Goal: Complete application form: Complete application form

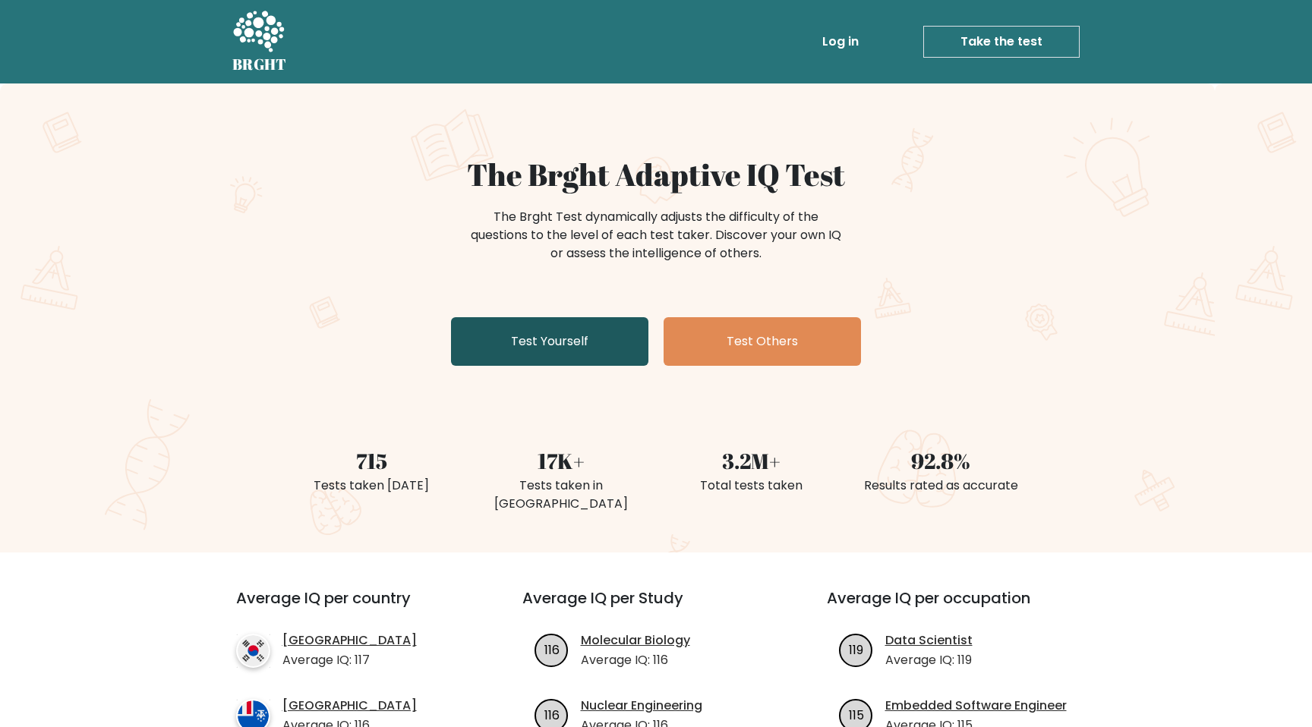
click at [613, 340] on link "Test Yourself" at bounding box center [549, 341] width 197 height 49
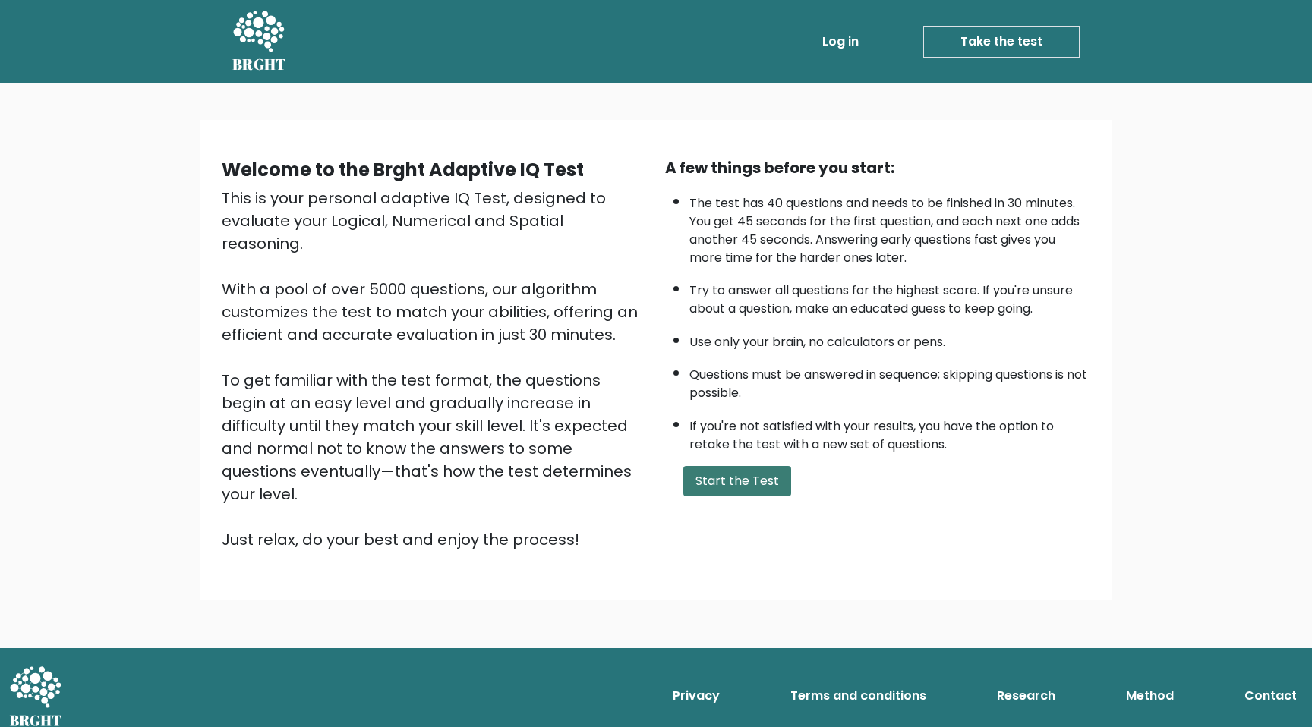
click at [714, 489] on button "Start the Test" at bounding box center [737, 481] width 108 height 30
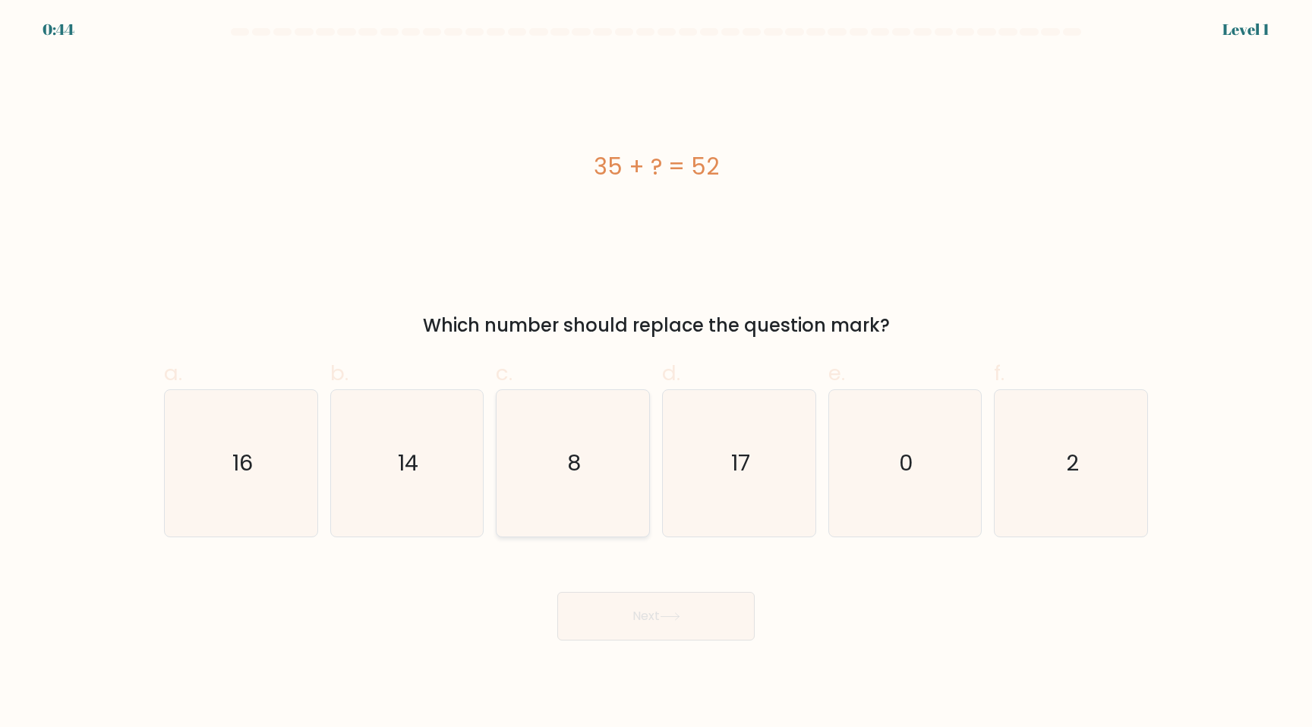
click at [580, 430] on icon "8" at bounding box center [573, 463] width 147 height 147
click at [656, 374] on input "c. 8" at bounding box center [656, 369] width 1 height 10
radio input "true"
click at [663, 610] on button "Next" at bounding box center [655, 616] width 197 height 49
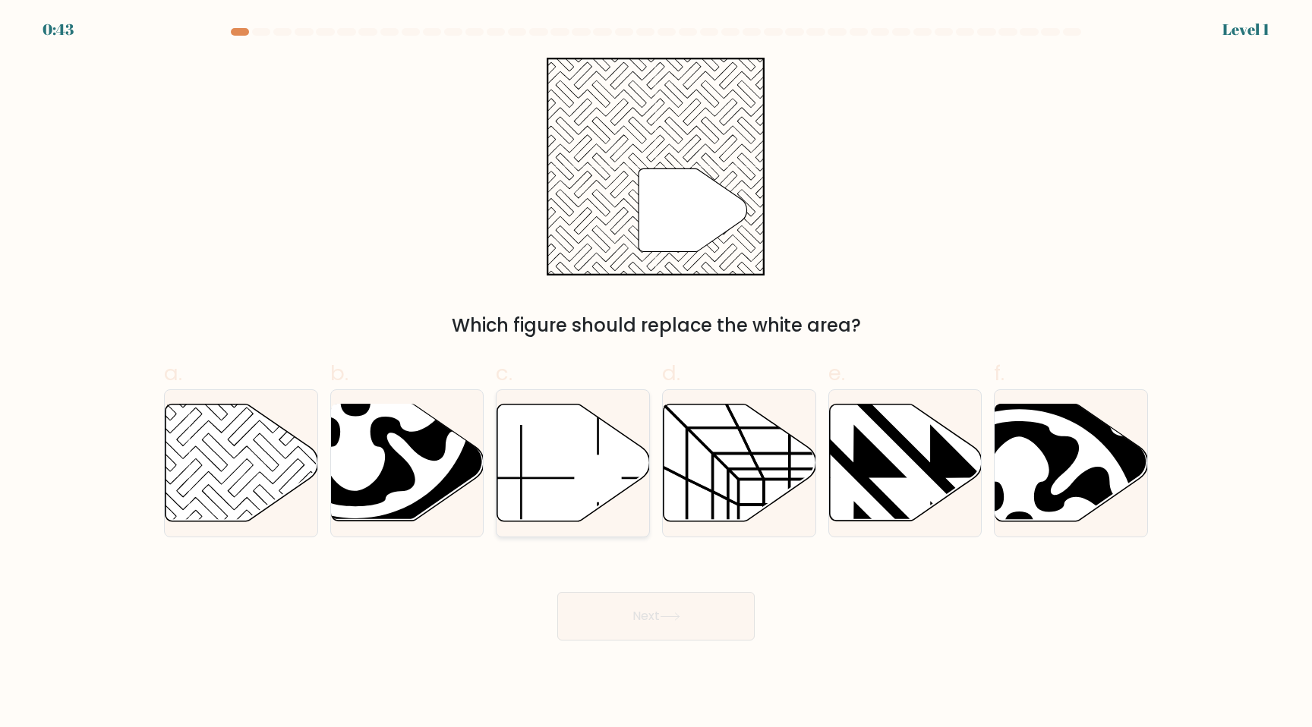
click at [618, 467] on icon at bounding box center [573, 463] width 153 height 117
click at [656, 374] on input "c." at bounding box center [656, 369] width 1 height 10
radio input "true"
click at [645, 612] on button "Next" at bounding box center [655, 616] width 197 height 49
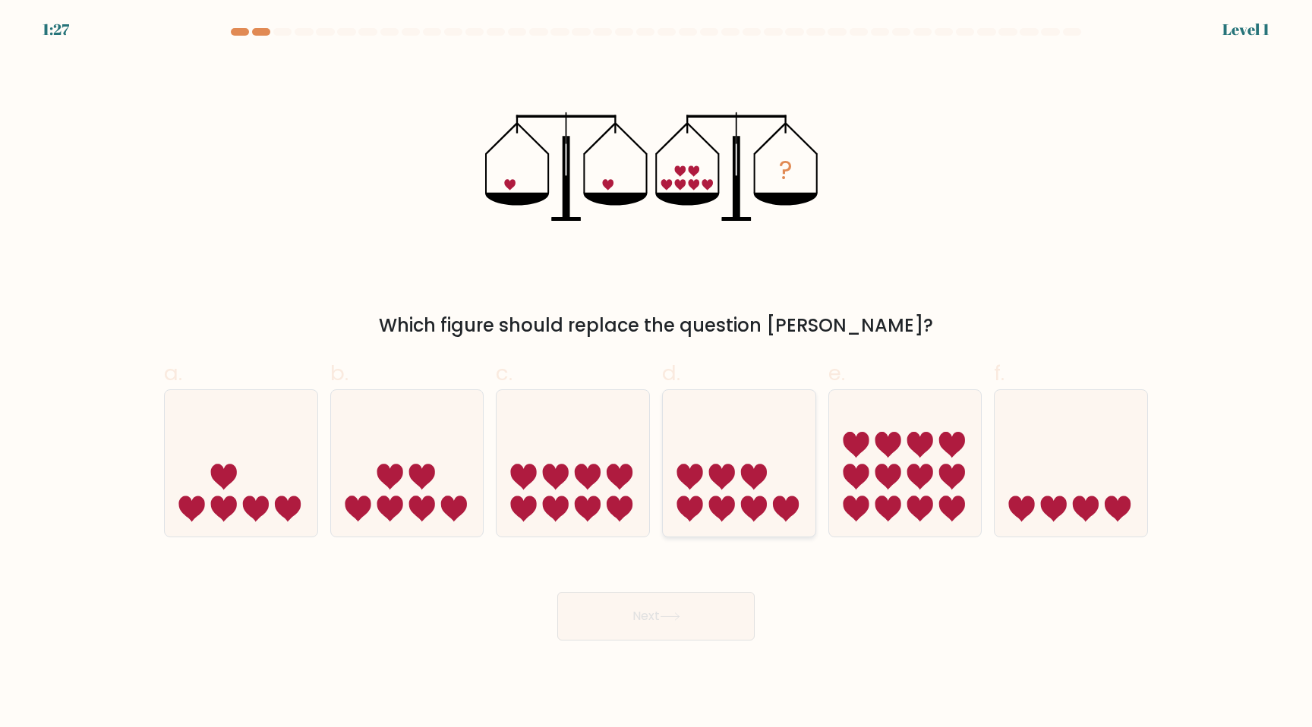
click at [669, 475] on icon at bounding box center [739, 463] width 153 height 126
click at [657, 374] on input "d." at bounding box center [656, 369] width 1 height 10
radio input "true"
click at [669, 626] on button "Next" at bounding box center [655, 616] width 197 height 49
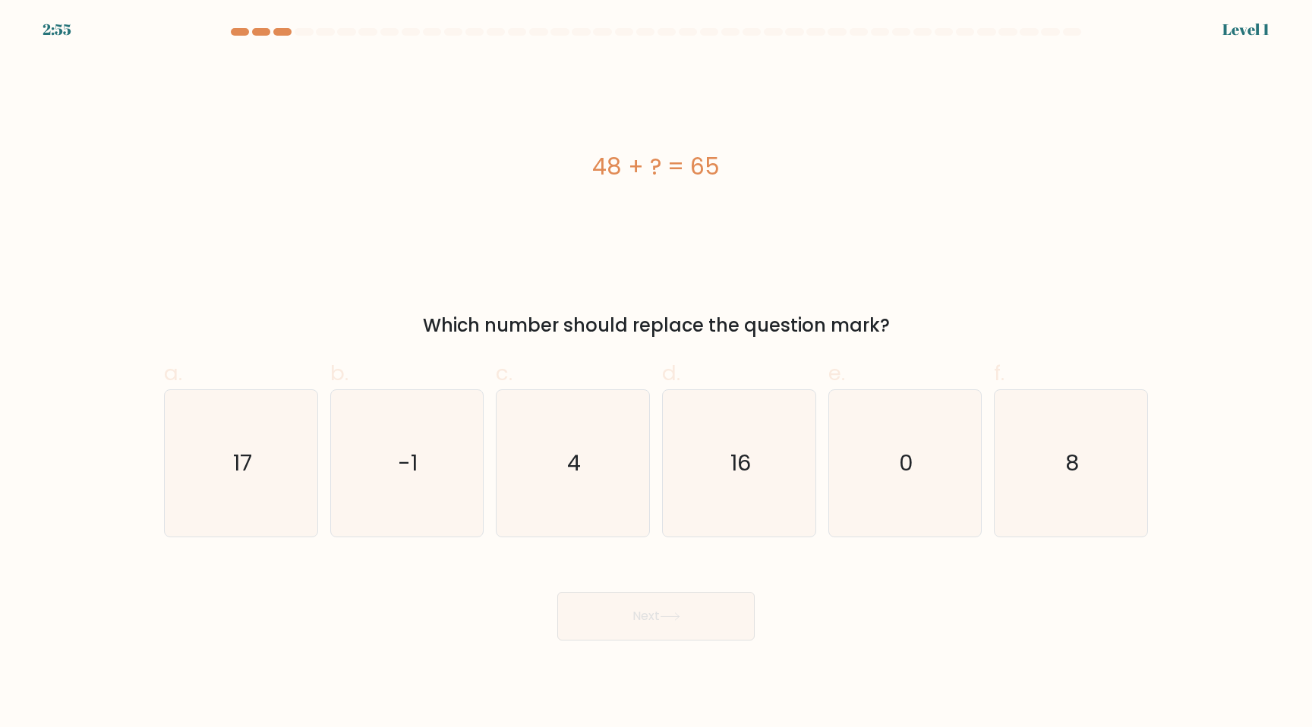
click at [670, 458] on icon "16" at bounding box center [739, 463] width 147 height 147
click at [657, 374] on input "d. 16" at bounding box center [656, 369] width 1 height 10
radio input "true"
click at [673, 603] on button "Next" at bounding box center [655, 616] width 197 height 49
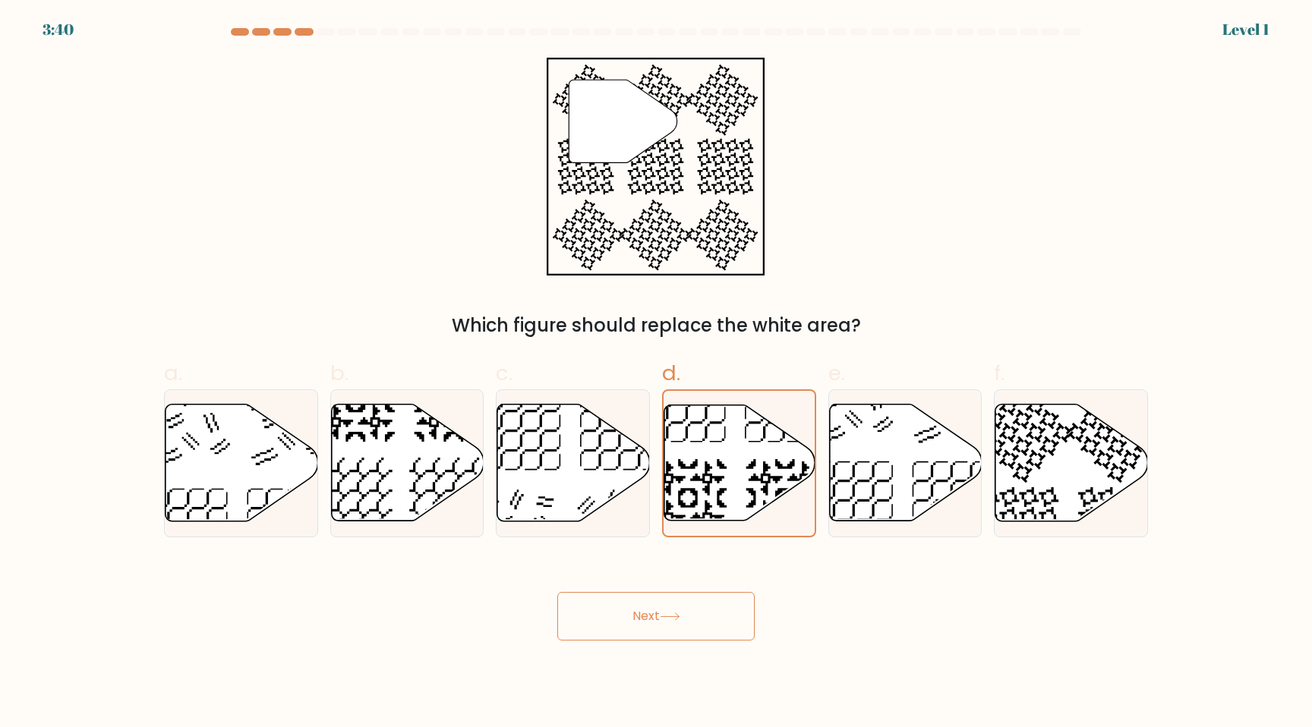
click at [660, 585] on div "Next" at bounding box center [656, 598] width 1002 height 85
click at [676, 621] on button "Next" at bounding box center [655, 616] width 197 height 49
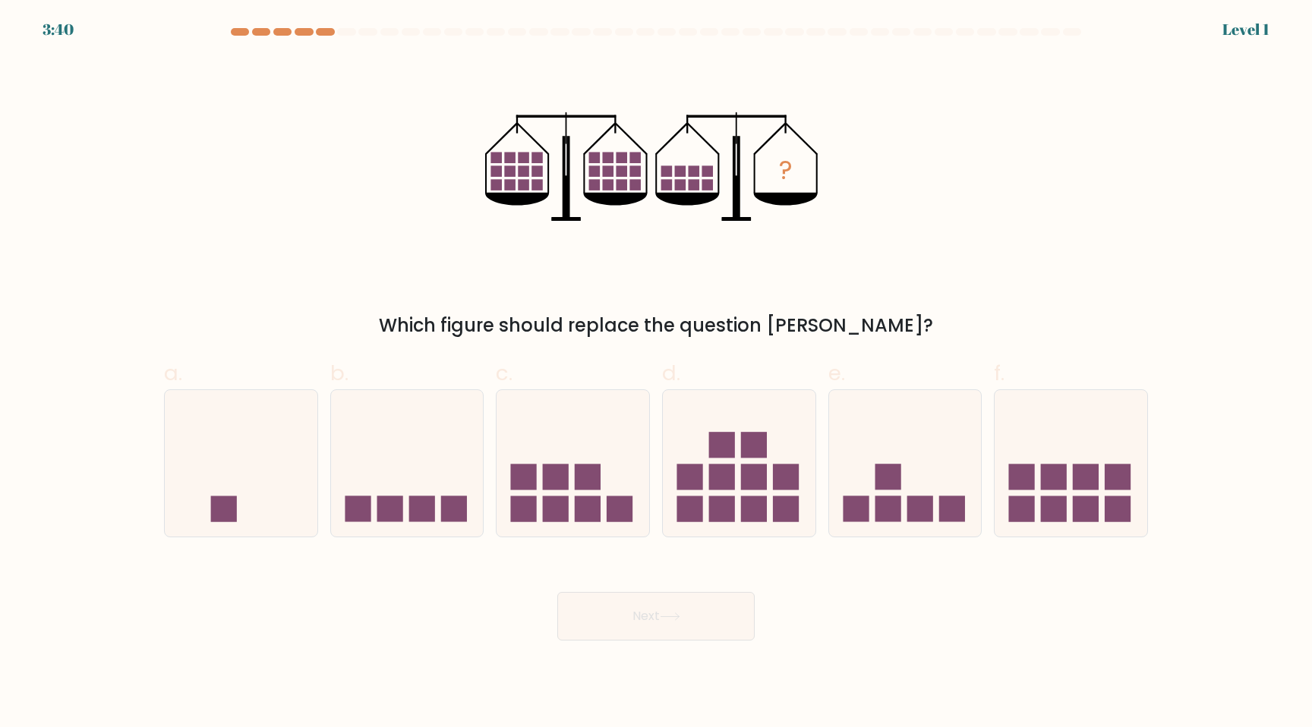
click at [688, 487] on rect at bounding box center [689, 478] width 26 height 26
click at [657, 374] on input "d." at bounding box center [656, 369] width 1 height 10
radio input "true"
click at [683, 591] on div "Next" at bounding box center [656, 598] width 1002 height 85
click at [683, 604] on button "Next" at bounding box center [655, 616] width 197 height 49
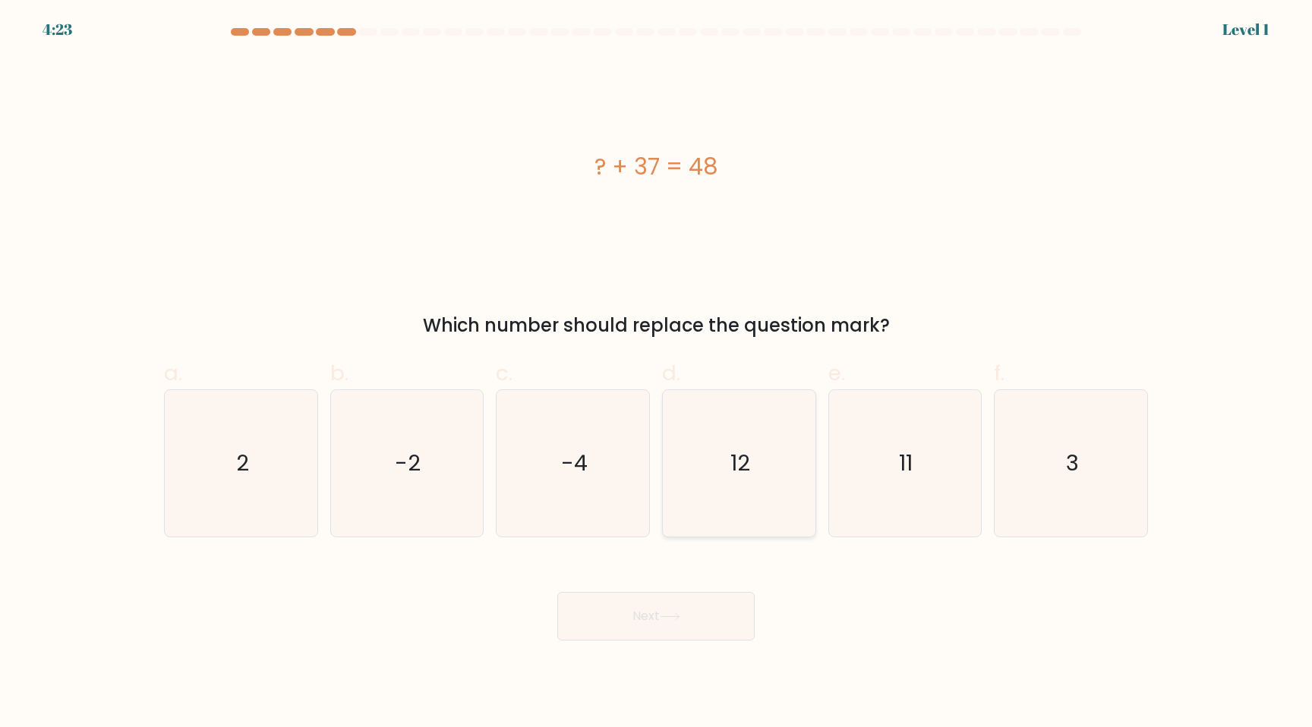
click at [718, 477] on icon "12" at bounding box center [739, 463] width 147 height 147
click at [657, 374] on input "d. 12" at bounding box center [656, 369] width 1 height 10
radio input "true"
click at [557, 592] on button "Next" at bounding box center [655, 616] width 197 height 49
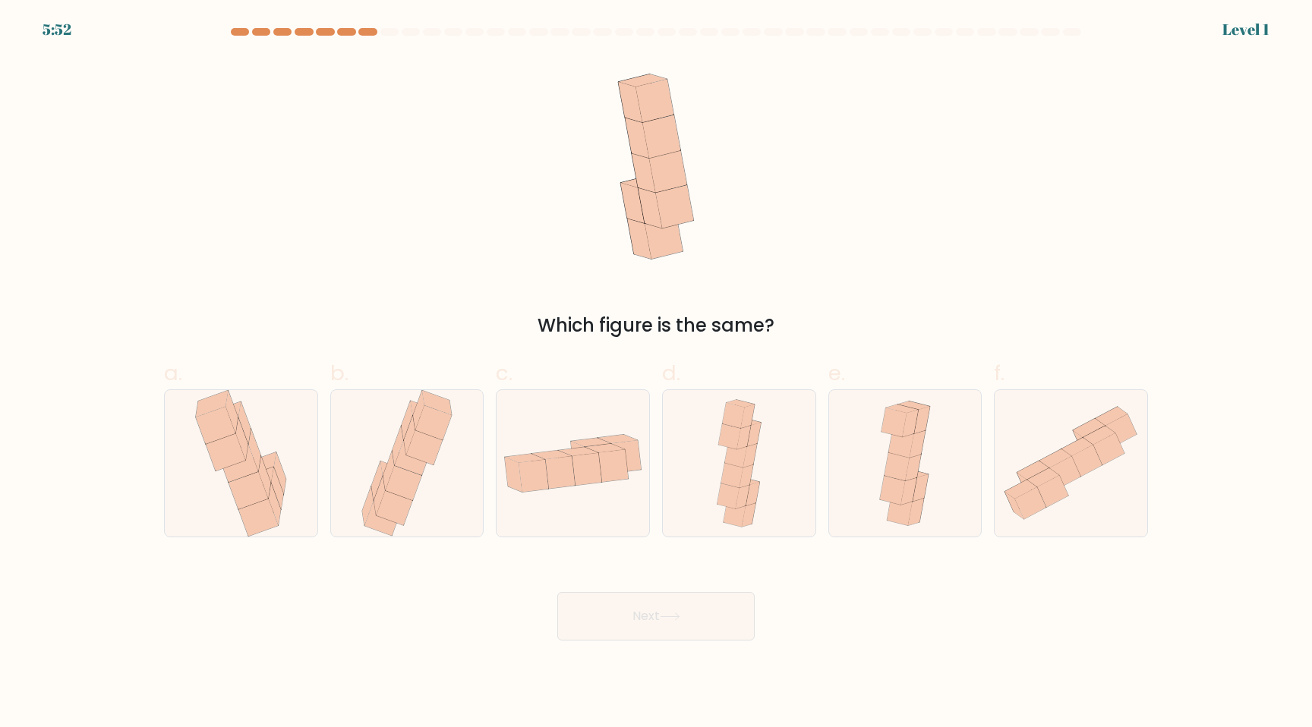
click at [718, 477] on icon at bounding box center [739, 463] width 58 height 147
click at [657, 374] on input "d." at bounding box center [656, 369] width 1 height 10
radio input "true"
click at [557, 592] on button "Next" at bounding box center [655, 616] width 197 height 49
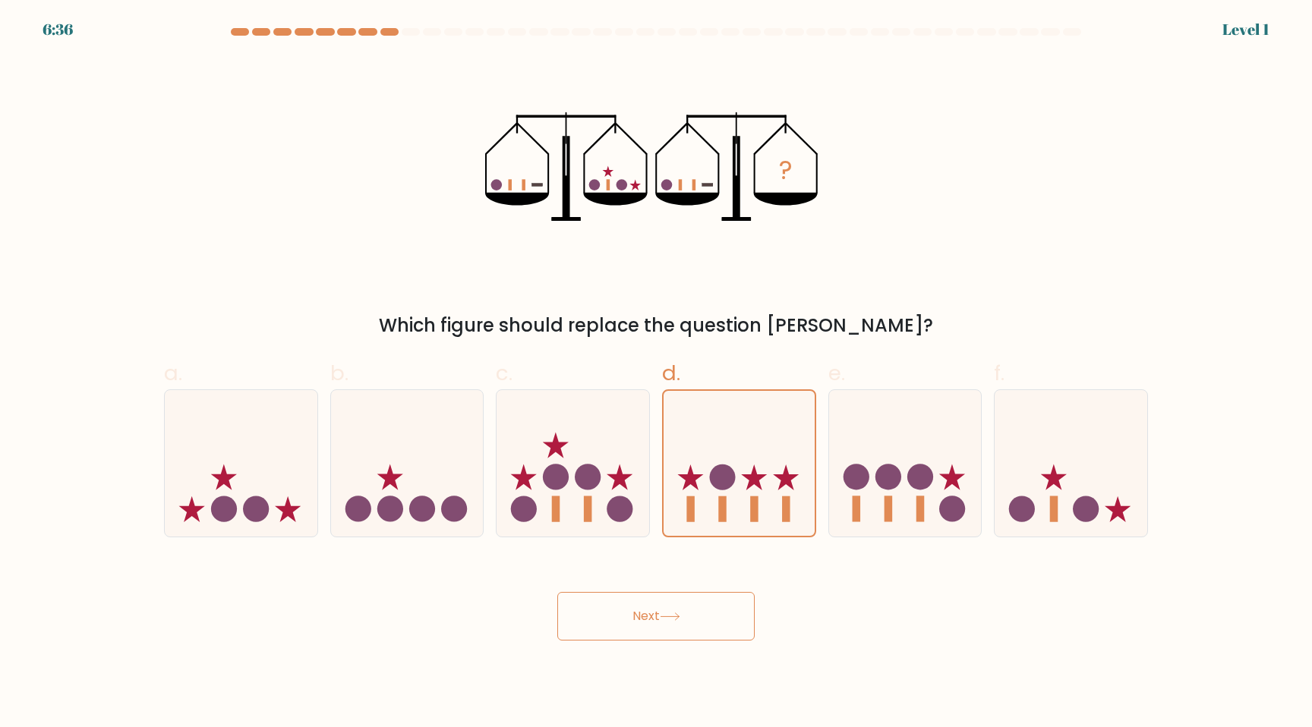
click at [557, 592] on button "Next" at bounding box center [655, 616] width 197 height 49
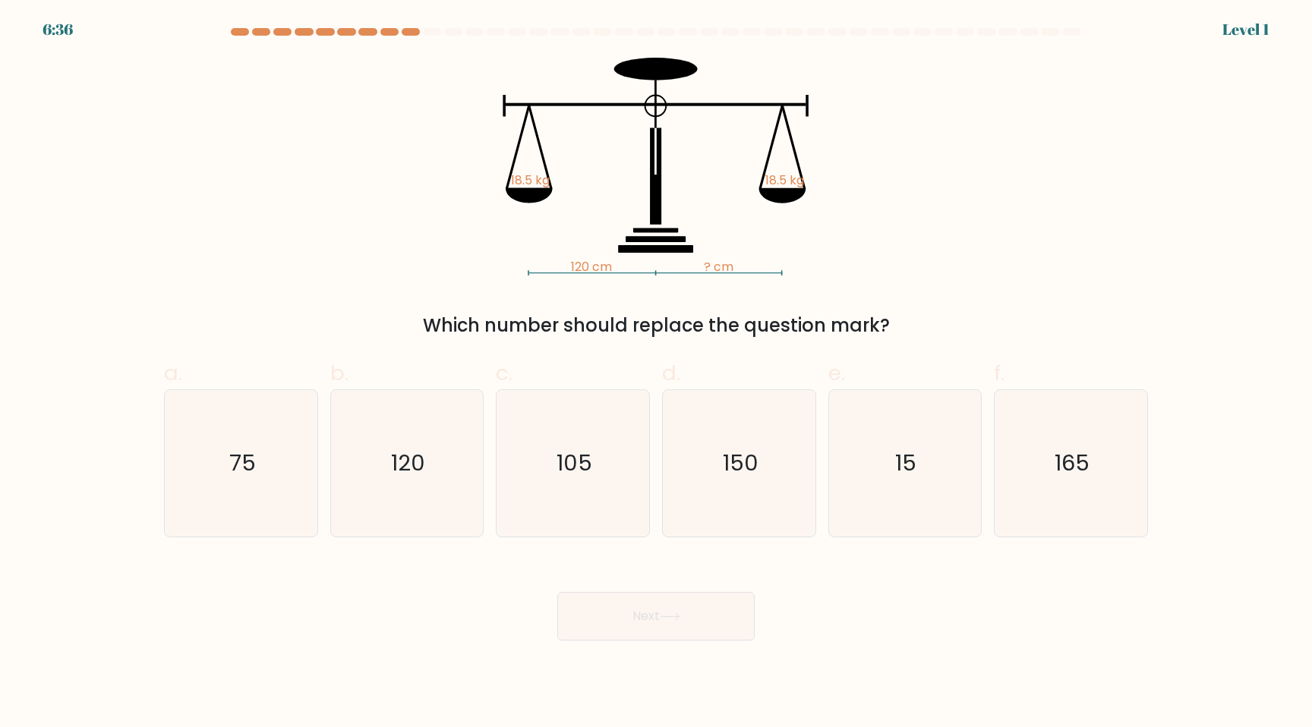
click at [718, 477] on icon "150" at bounding box center [739, 463] width 147 height 147
click at [657, 374] on input "d. 150" at bounding box center [656, 369] width 1 height 10
radio input "true"
click at [557, 592] on button "Next" at bounding box center [655, 616] width 197 height 49
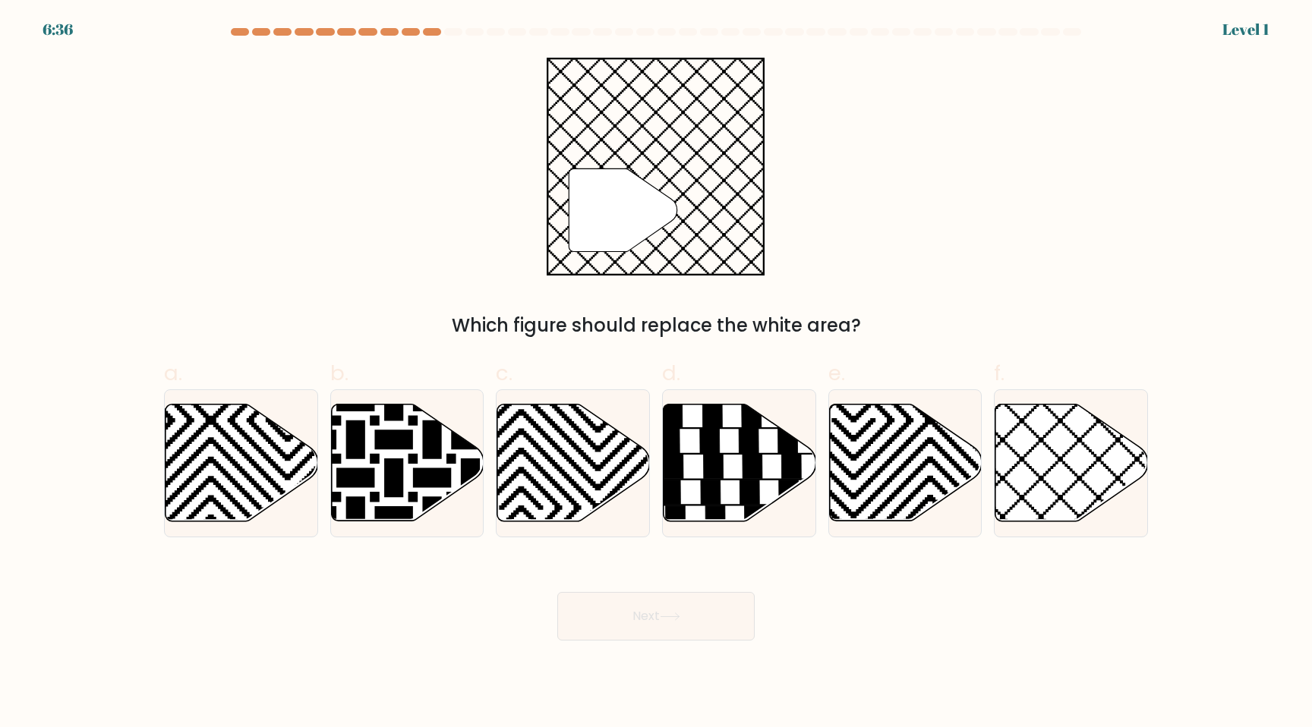
click at [718, 477] on icon at bounding box center [713, 466] width 20 height 24
click at [657, 374] on input "d." at bounding box center [656, 369] width 1 height 10
radio input "true"
click at [718, 477] on icon at bounding box center [714, 467] width 20 height 24
click at [657, 374] on input "d." at bounding box center [656, 369] width 1 height 10
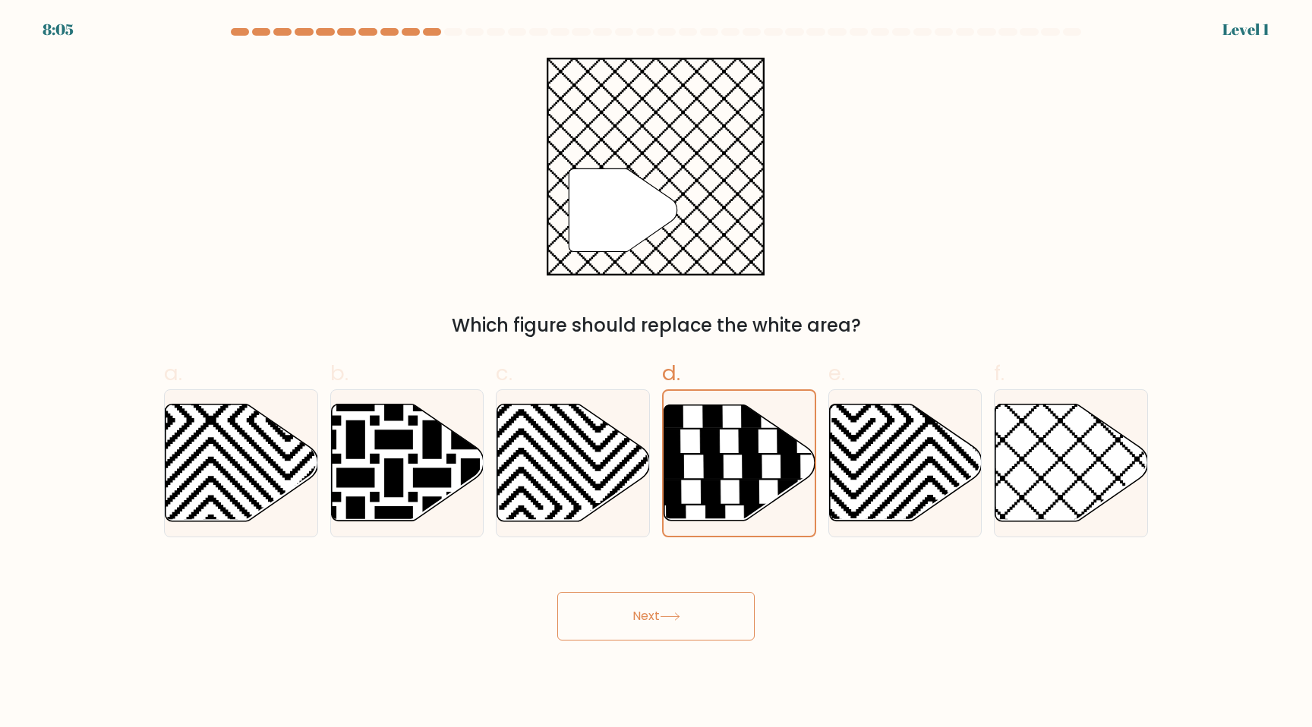
click at [557, 592] on button "Next" at bounding box center [655, 616] width 197 height 49
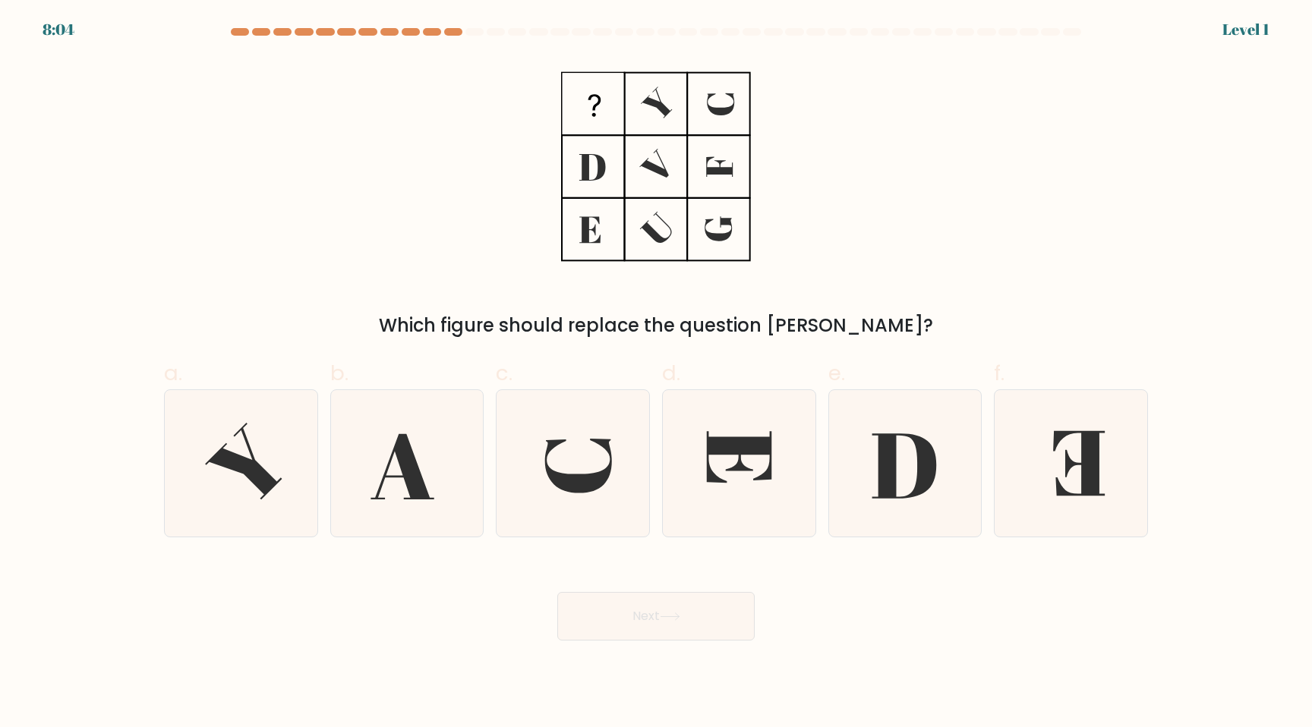
click at [718, 477] on icon at bounding box center [739, 463] width 147 height 147
click at [657, 374] on input "d." at bounding box center [656, 369] width 1 height 10
radio input "true"
click at [557, 592] on button "Next" at bounding box center [655, 616] width 197 height 49
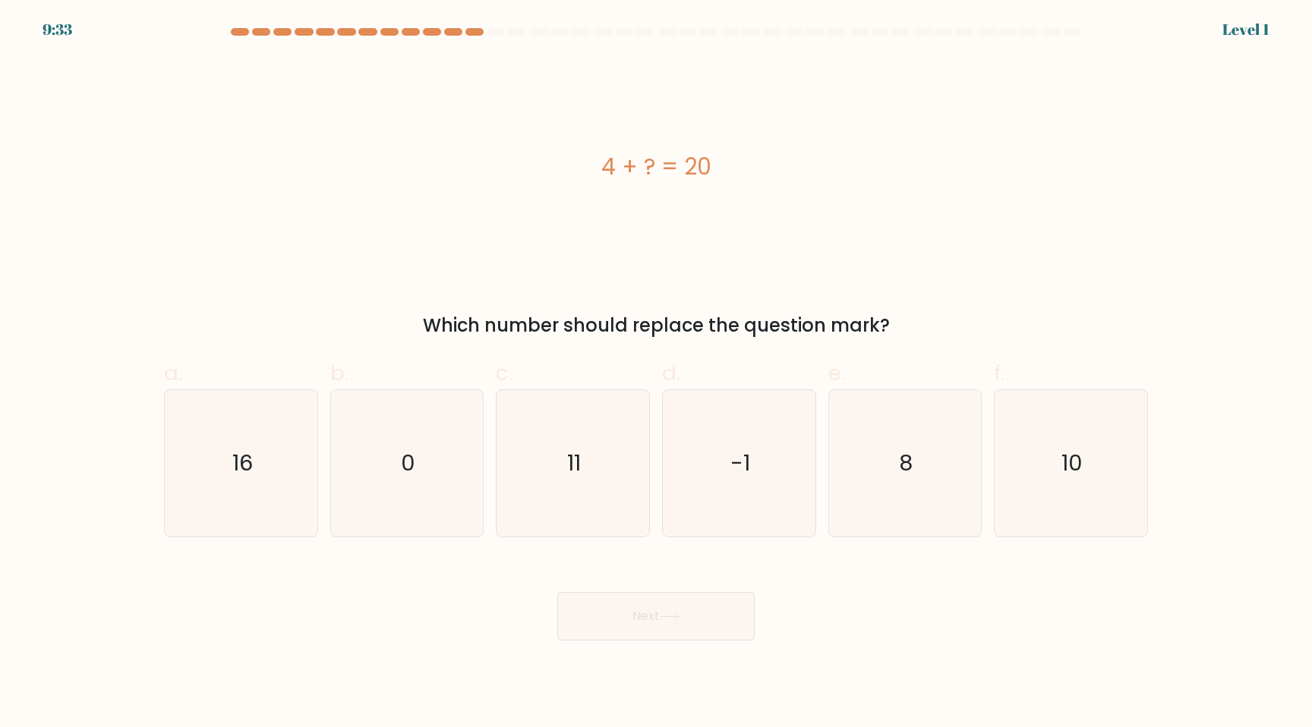
click at [718, 477] on icon "-1" at bounding box center [739, 463] width 147 height 147
click at [657, 374] on input "d. -1" at bounding box center [656, 369] width 1 height 10
radio input "true"
click at [557, 592] on button "Next" at bounding box center [655, 616] width 197 height 49
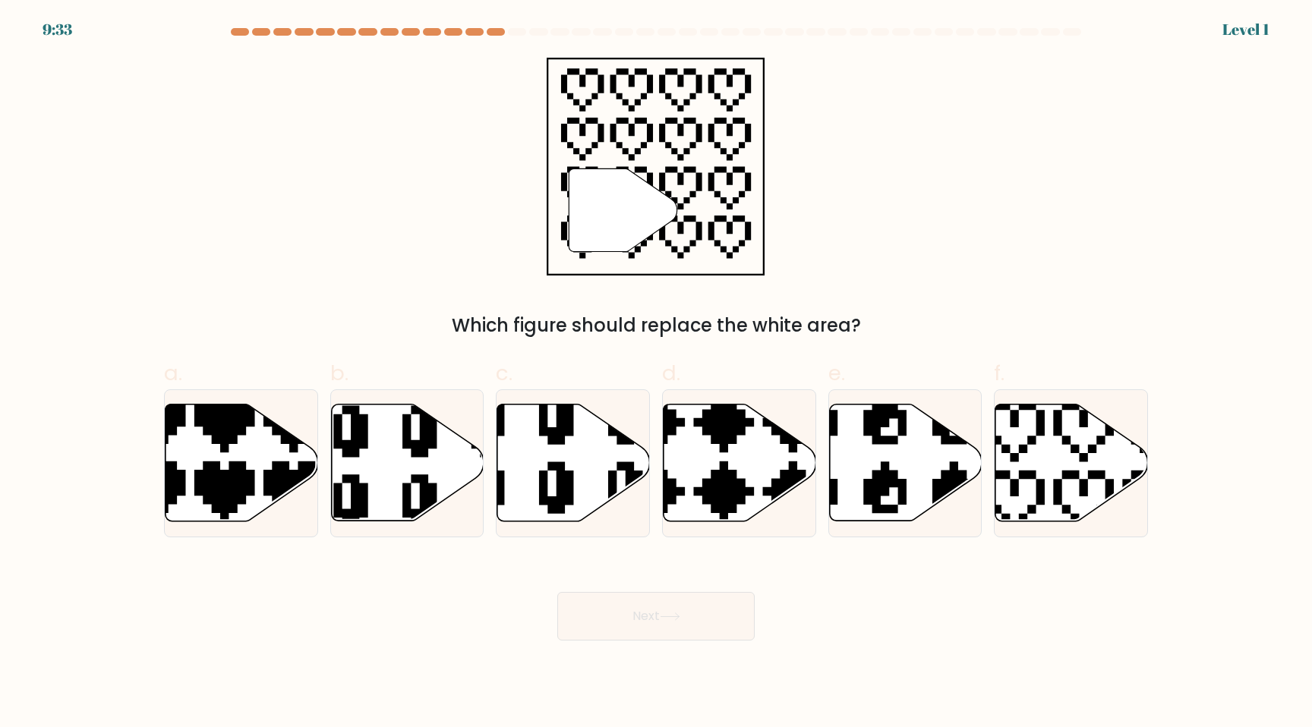
click at [718, 477] on icon at bounding box center [689, 526] width 268 height 268
click at [657, 374] on input "d." at bounding box center [656, 369] width 1 height 10
radio input "true"
click at [557, 592] on button "Next" at bounding box center [655, 616] width 197 height 49
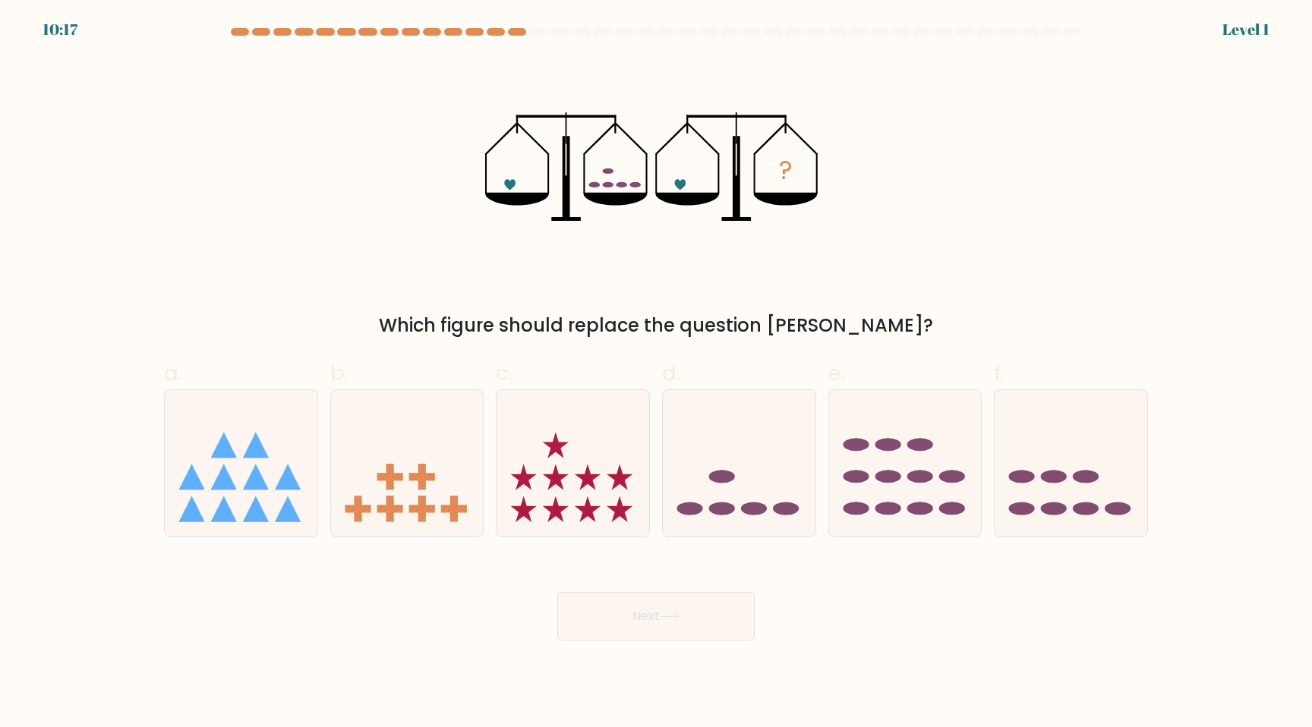
click at [718, 477] on ellipse at bounding box center [722, 477] width 26 height 13
click at [657, 374] on input "d." at bounding box center [656, 369] width 1 height 10
radio input "true"
click at [557, 592] on button "Next" at bounding box center [655, 616] width 197 height 49
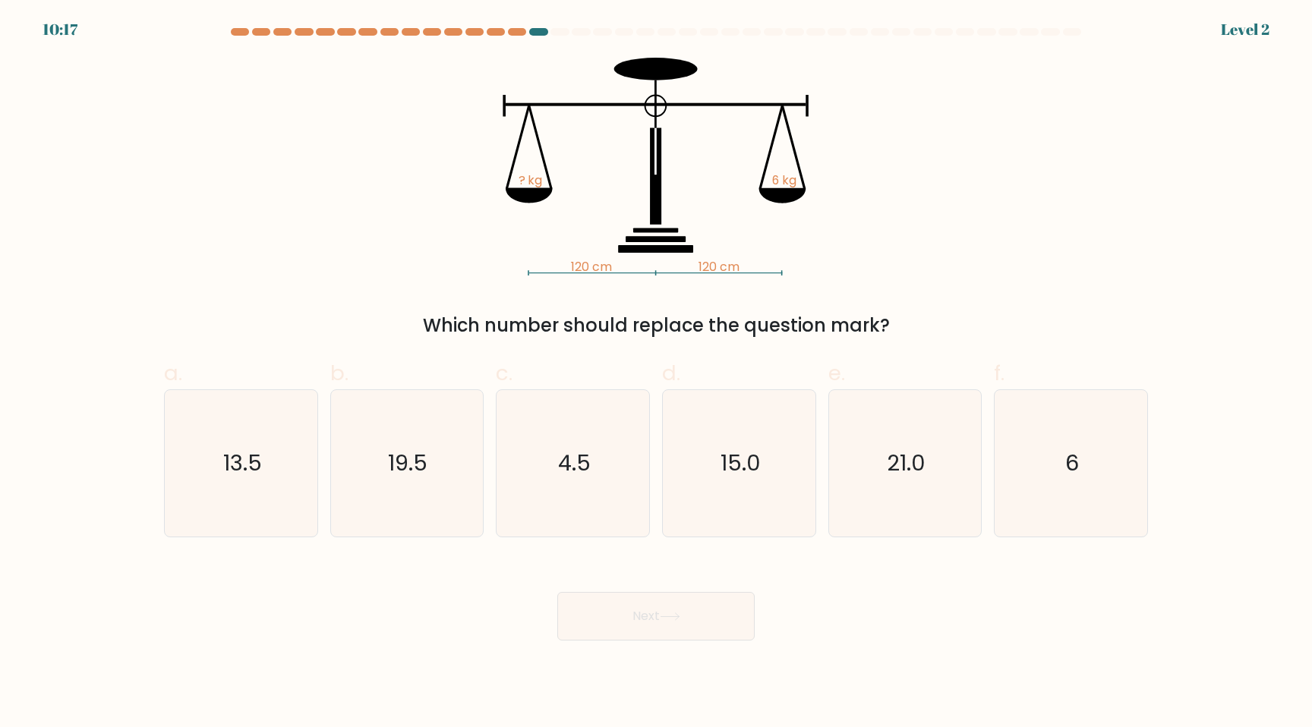
click at [718, 477] on icon "15.0" at bounding box center [739, 463] width 147 height 147
click at [657, 374] on input "d. 15.0" at bounding box center [656, 369] width 1 height 10
radio input "true"
click at [557, 592] on button "Next" at bounding box center [655, 616] width 197 height 49
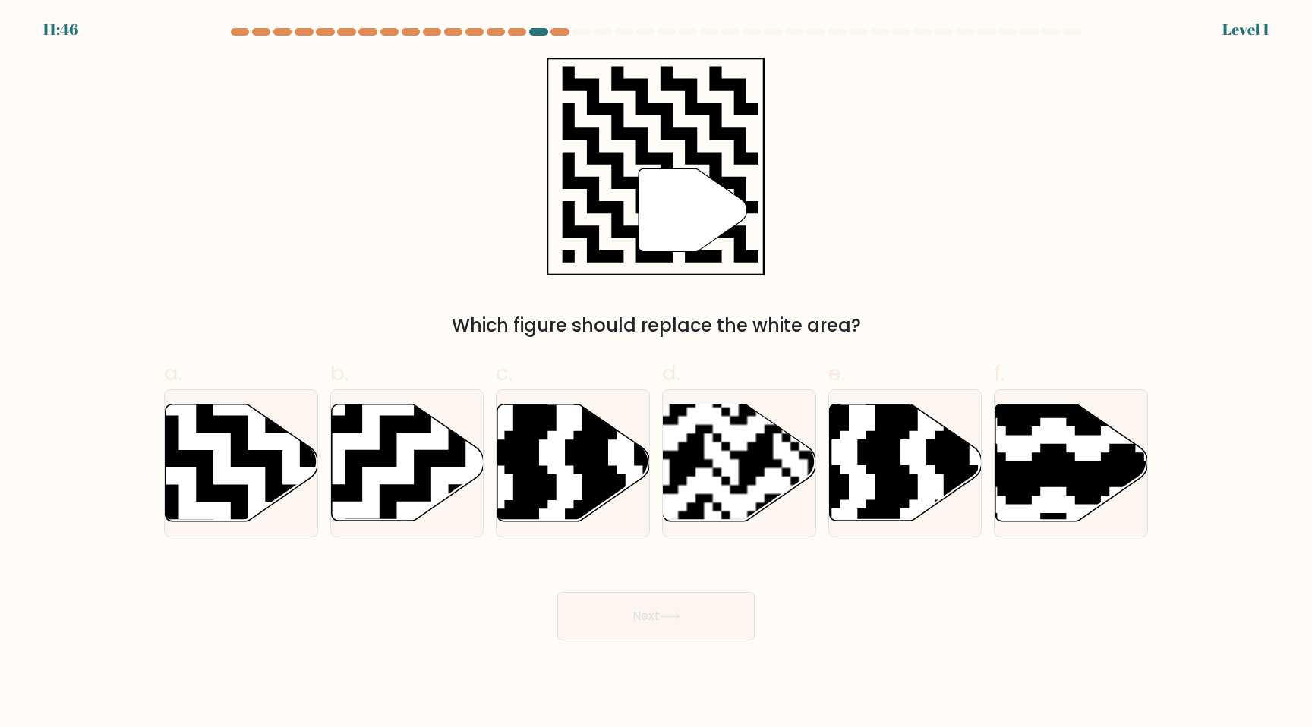
click at [718, 477] on rect at bounding box center [686, 528] width 276 height 276
click at [657, 374] on input "d." at bounding box center [656, 369] width 1 height 10
radio input "true"
click at [557, 592] on button "Next" at bounding box center [655, 616] width 197 height 49
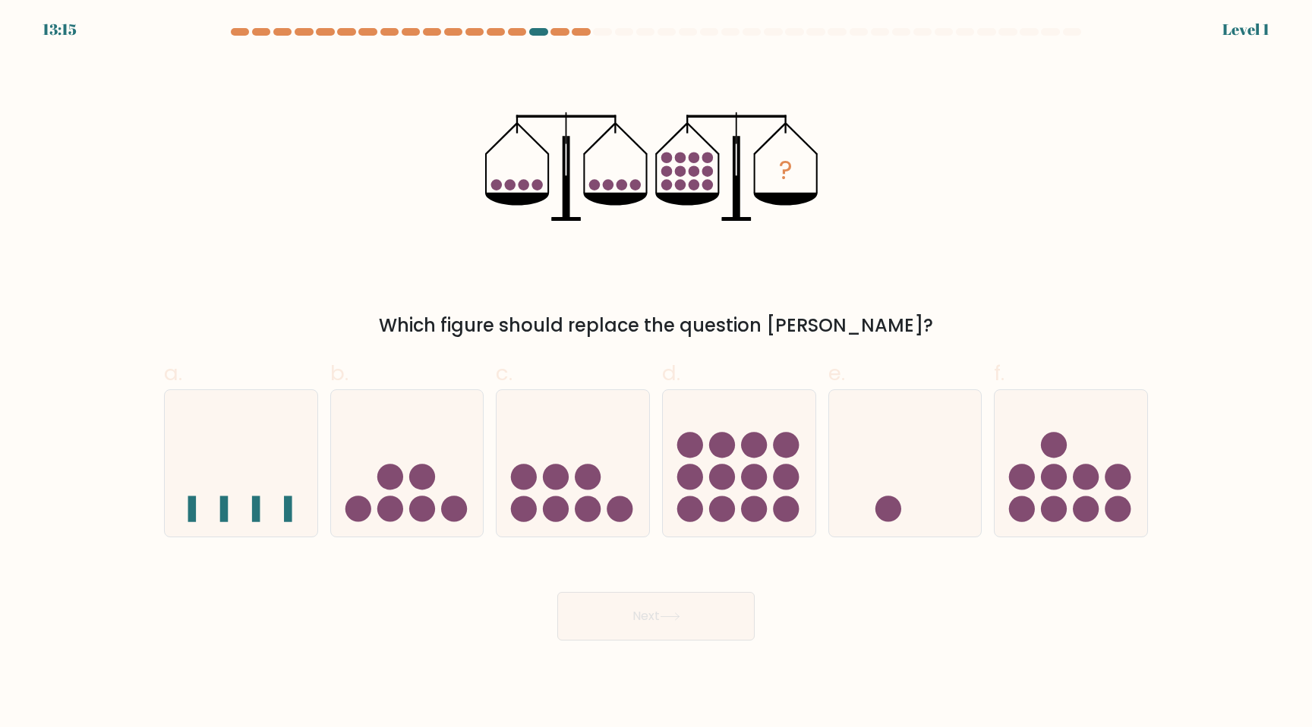
click at [718, 477] on circle at bounding box center [722, 478] width 26 height 26
click at [657, 374] on input "d." at bounding box center [656, 369] width 1 height 10
radio input "true"
click at [718, 477] on circle at bounding box center [722, 478] width 26 height 26
click at [657, 374] on input "d." at bounding box center [656, 369] width 1 height 10
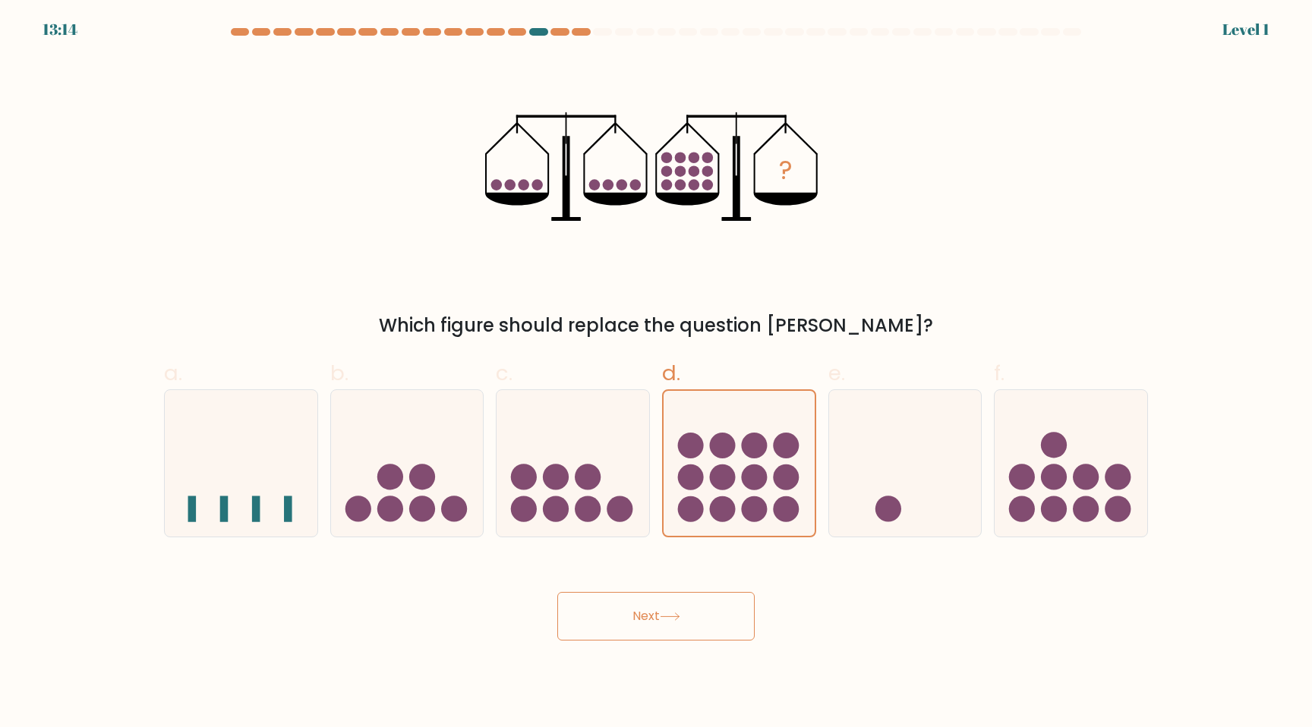
click at [557, 592] on button "Next" at bounding box center [655, 616] width 197 height 49
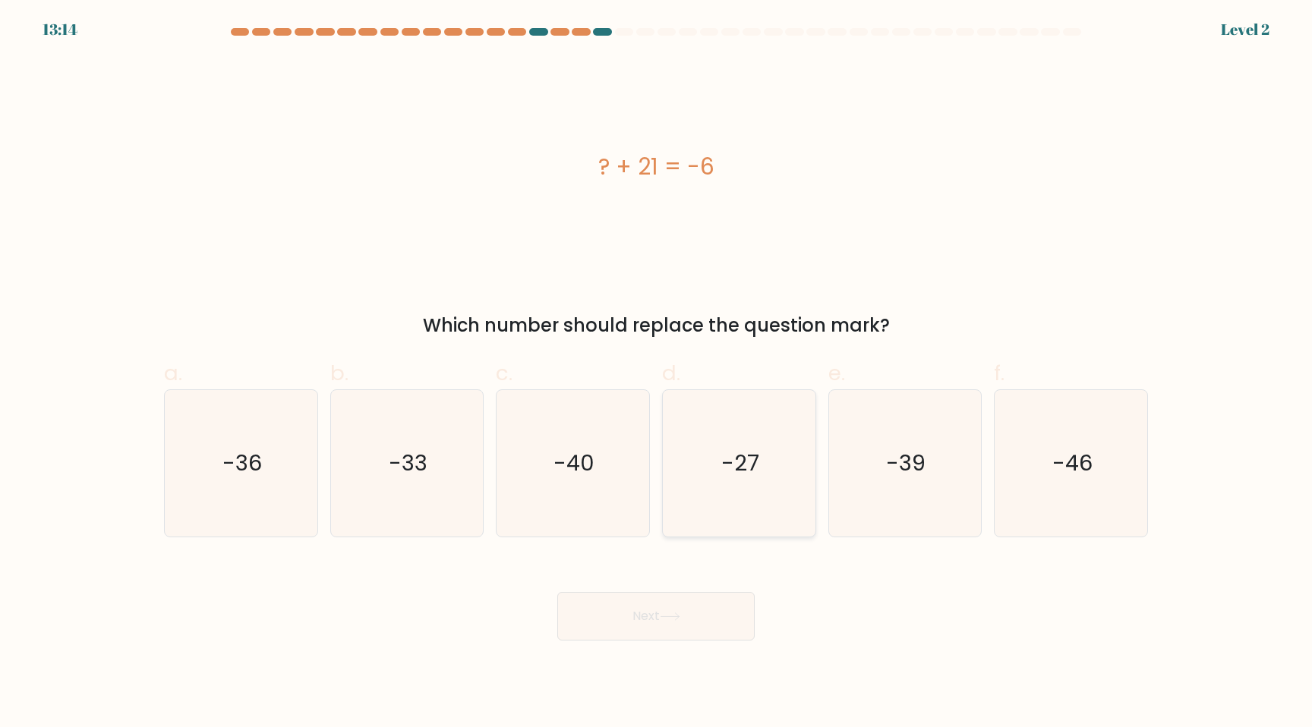
click at [717, 481] on icon "-27" at bounding box center [739, 463] width 147 height 147
click at [657, 374] on input "d. -27" at bounding box center [656, 369] width 1 height 10
radio input "true"
click at [557, 592] on button "Next" at bounding box center [655, 616] width 197 height 49
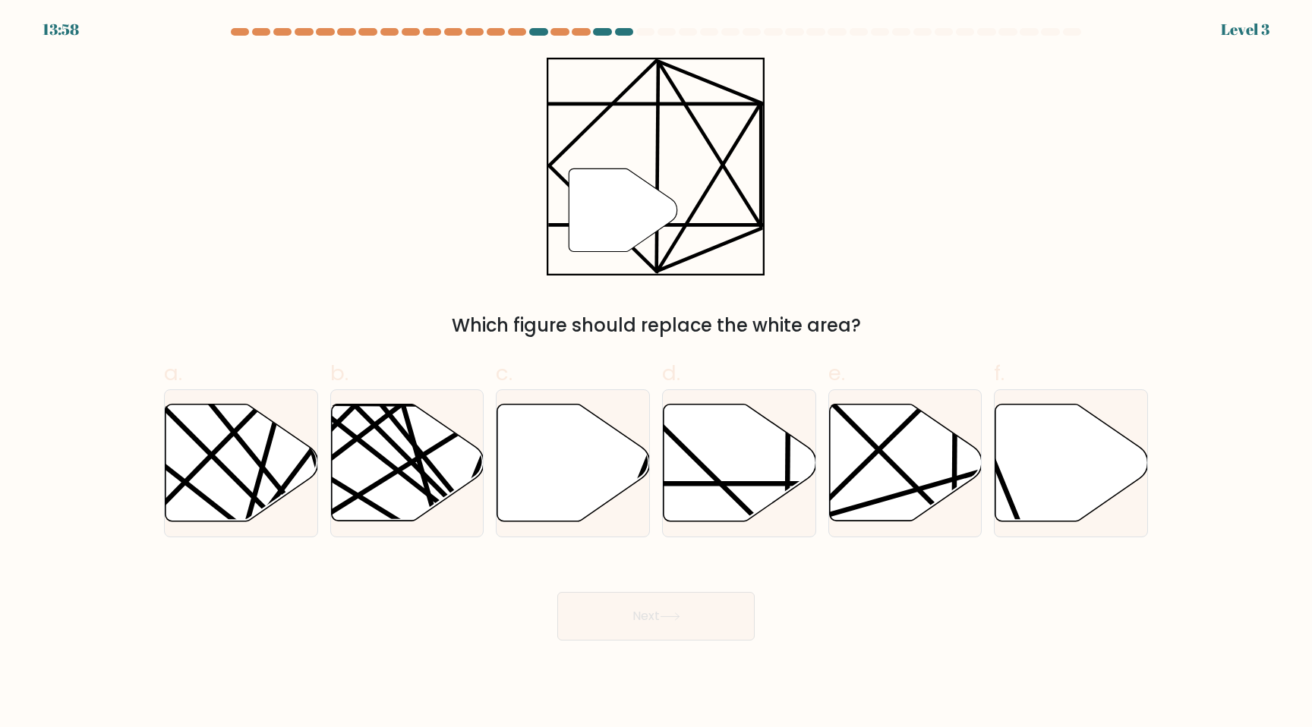
click at [717, 484] on line at bounding box center [787, 484] width 304 height 0
click at [657, 374] on input "d." at bounding box center [656, 369] width 1 height 10
radio input "true"
click at [557, 592] on button "Next" at bounding box center [655, 616] width 197 height 49
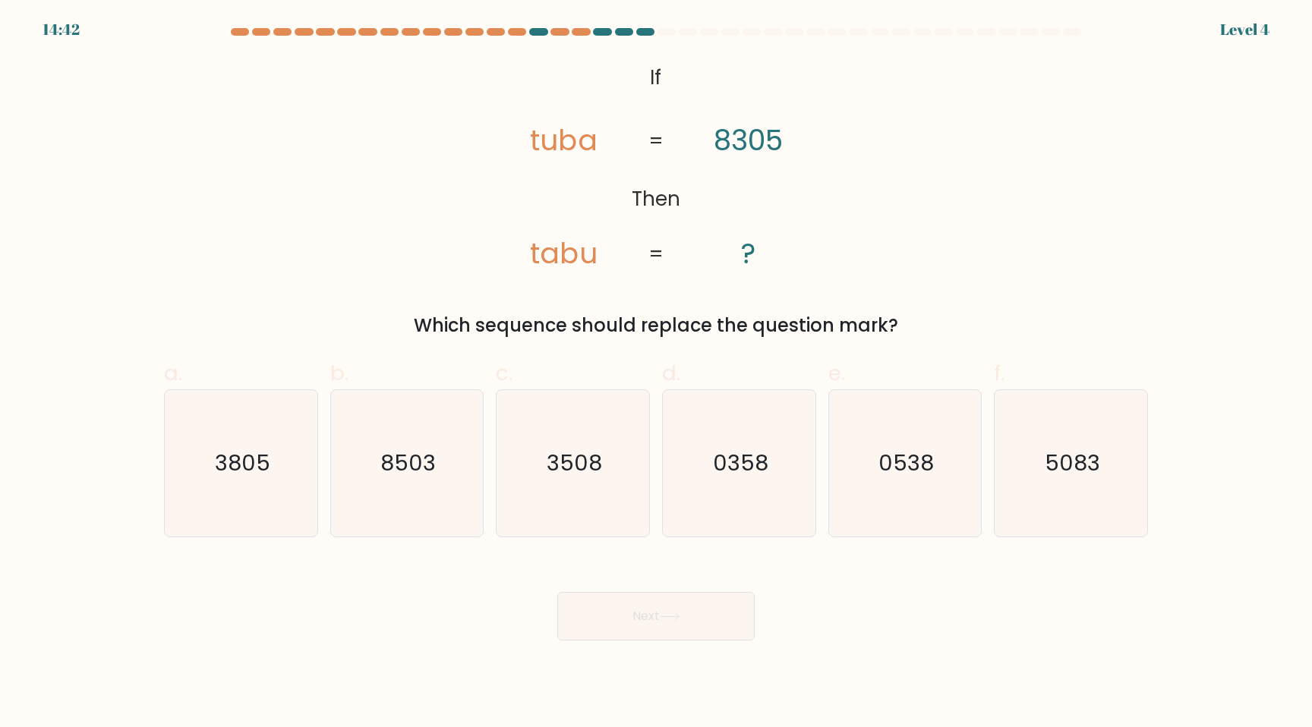
click at [717, 481] on icon "0358" at bounding box center [739, 463] width 147 height 147
click at [657, 374] on input "d. 0358" at bounding box center [656, 369] width 1 height 10
radio input "true"
click at [557, 592] on button "Next" at bounding box center [655, 616] width 197 height 49
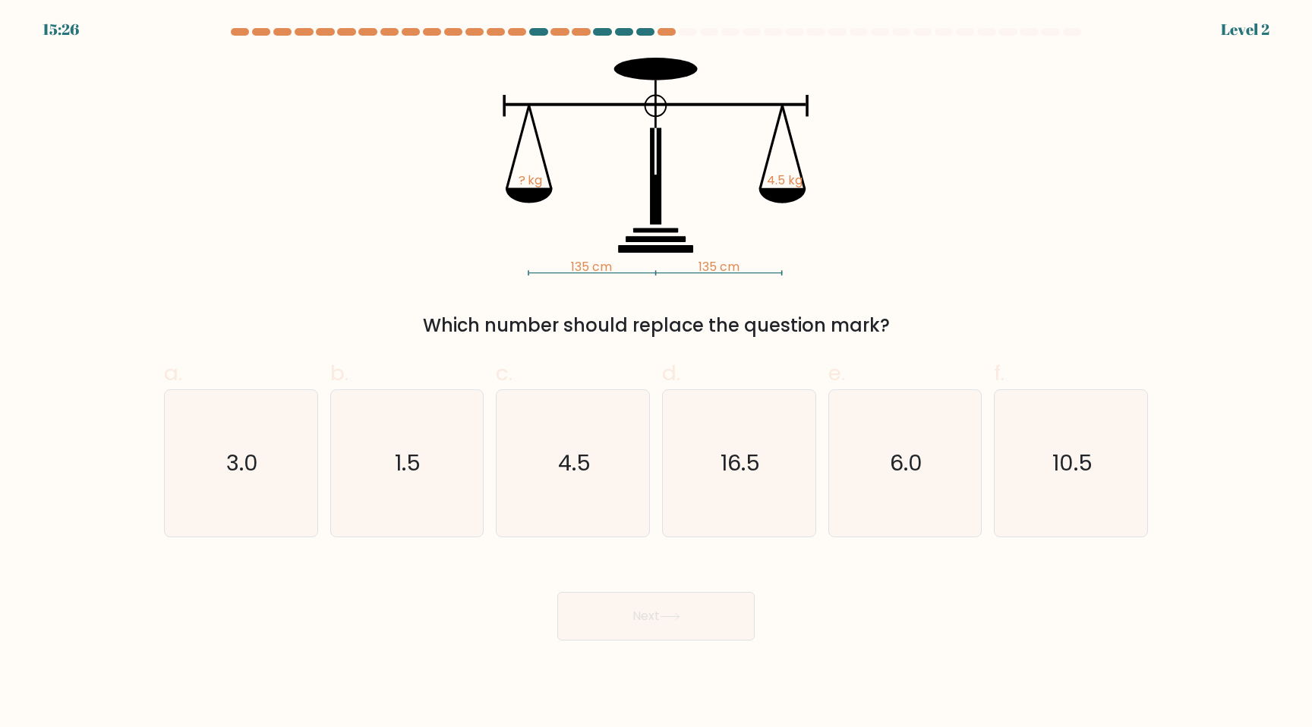
click at [717, 481] on icon "16.5" at bounding box center [739, 463] width 147 height 147
click at [657, 374] on input "d. 16.5" at bounding box center [656, 369] width 1 height 10
radio input "true"
click at [557, 592] on button "Next" at bounding box center [655, 616] width 197 height 49
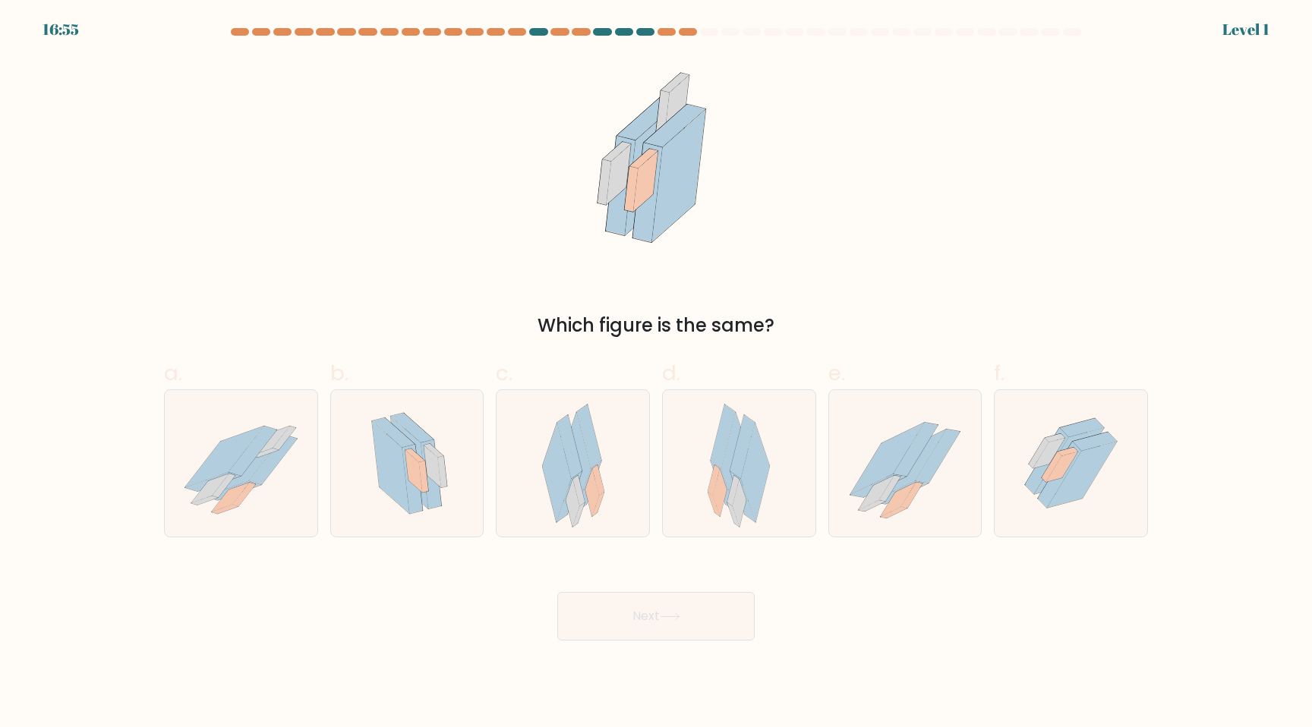
click at [717, 481] on icon at bounding box center [720, 492] width 14 height 47
click at [657, 374] on input "d." at bounding box center [656, 369] width 1 height 10
radio input "true"
click at [557, 592] on button "Next" at bounding box center [655, 616] width 197 height 49
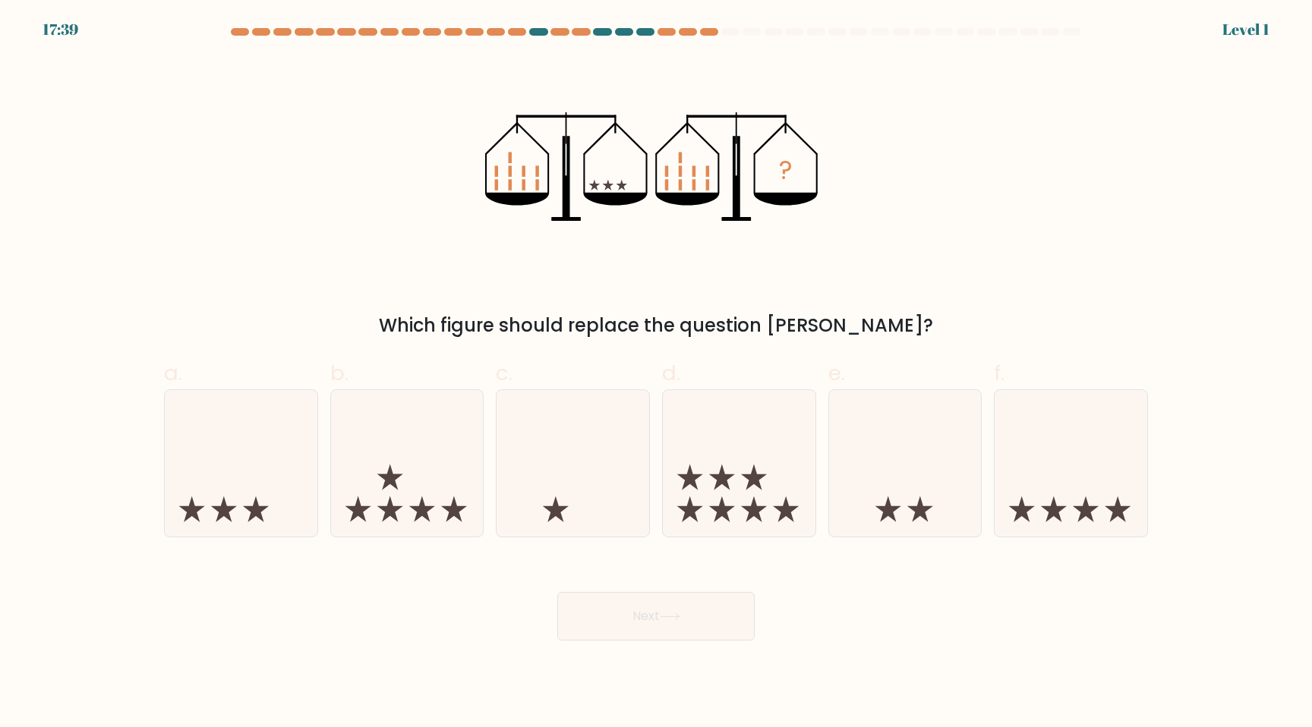
click at [717, 481] on icon at bounding box center [722, 478] width 26 height 26
click at [657, 374] on input "d." at bounding box center [656, 369] width 1 height 10
radio input "true"
click at [557, 592] on button "Next" at bounding box center [655, 616] width 197 height 49
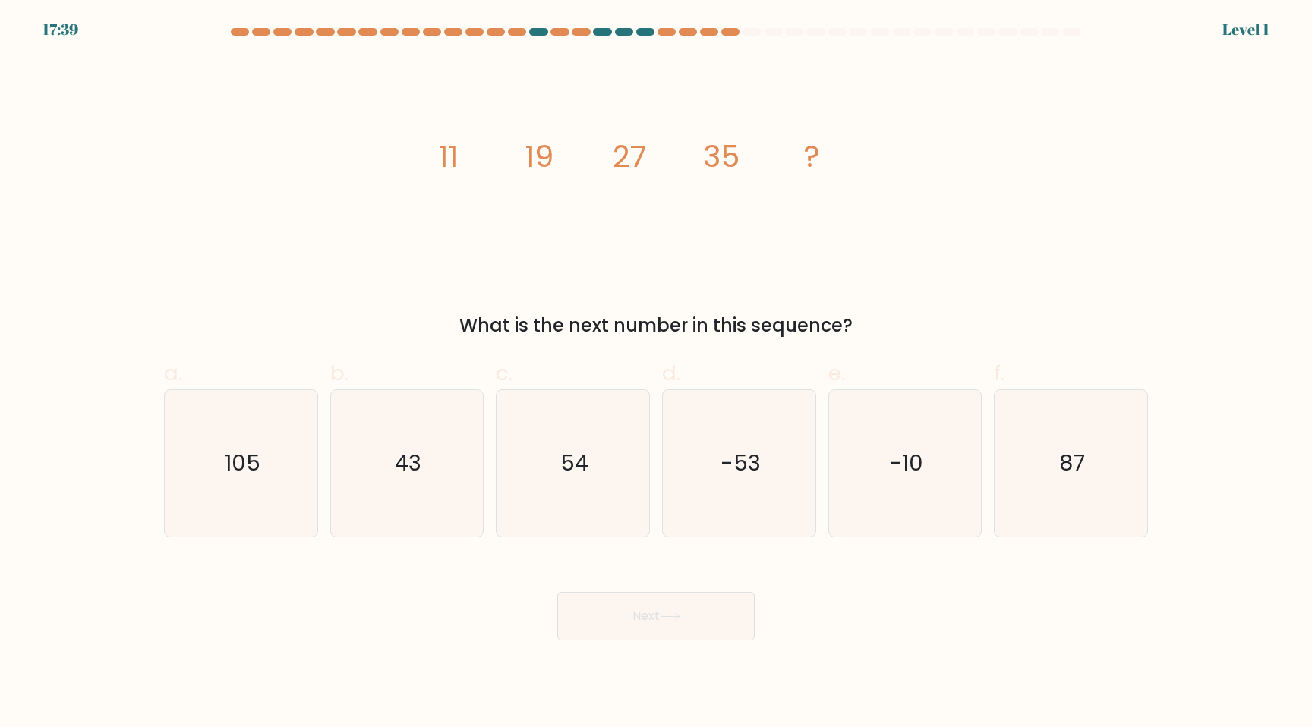
click at [717, 481] on icon "-53" at bounding box center [739, 463] width 147 height 147
click at [657, 374] on input "d. -53" at bounding box center [656, 369] width 1 height 10
radio input "true"
click at [557, 592] on button "Next" at bounding box center [655, 616] width 197 height 49
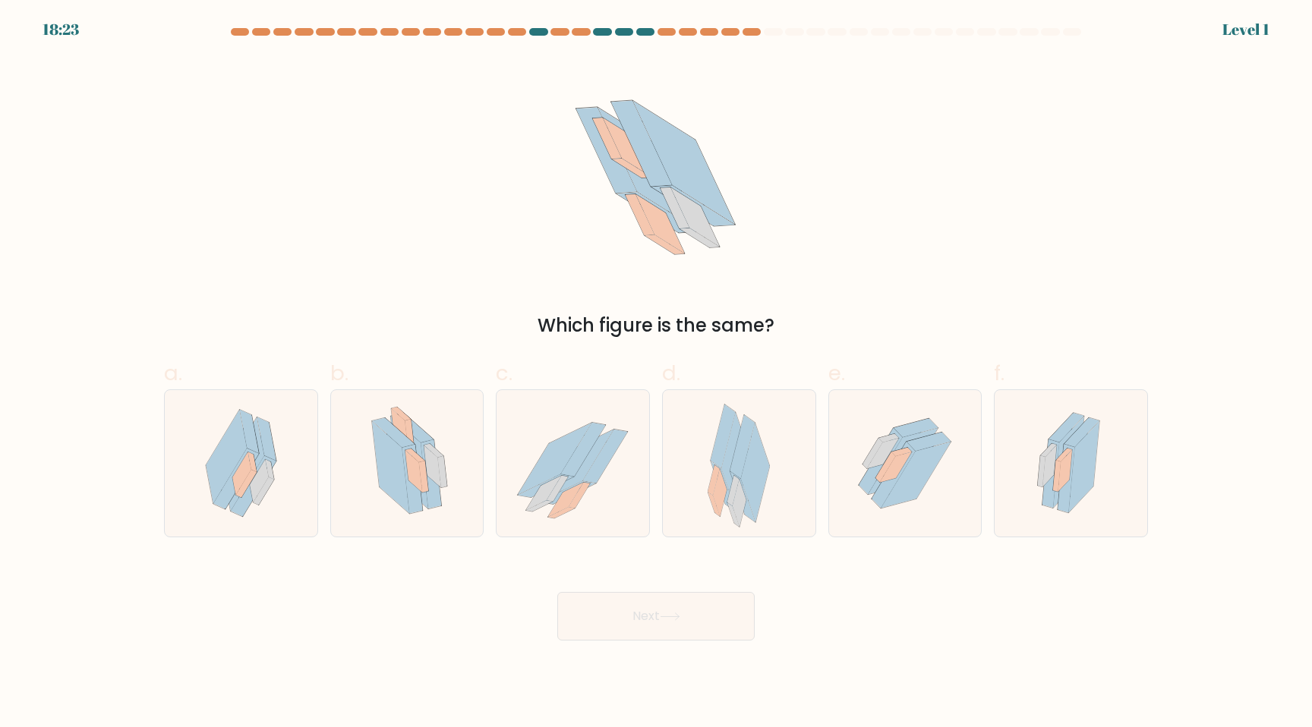
click at [717, 481] on icon at bounding box center [720, 492] width 14 height 47
click at [657, 374] on input "d." at bounding box center [656, 369] width 1 height 10
radio input "true"
click at [557, 592] on button "Next" at bounding box center [655, 616] width 197 height 49
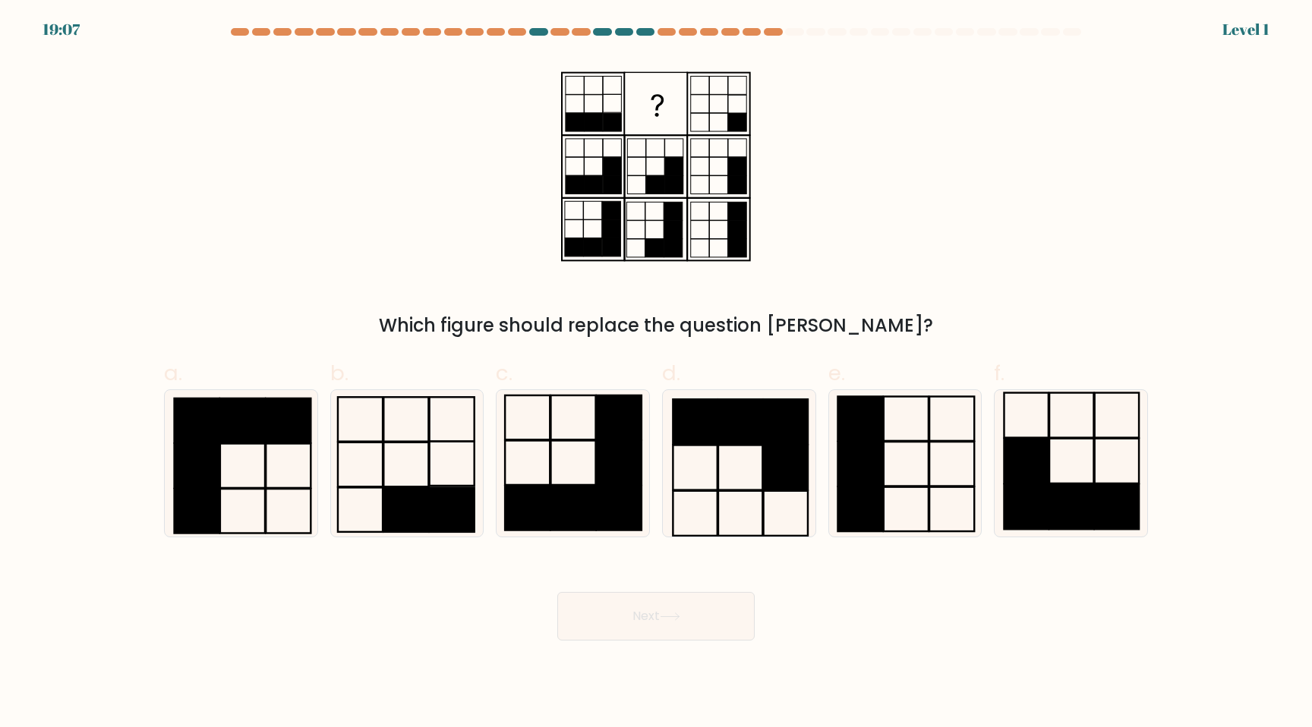
click at [717, 481] on rect at bounding box center [695, 467] width 44 height 45
click at [657, 374] on input "d." at bounding box center [656, 369] width 1 height 10
radio input "true"
click at [557, 592] on button "Next" at bounding box center [655, 616] width 197 height 49
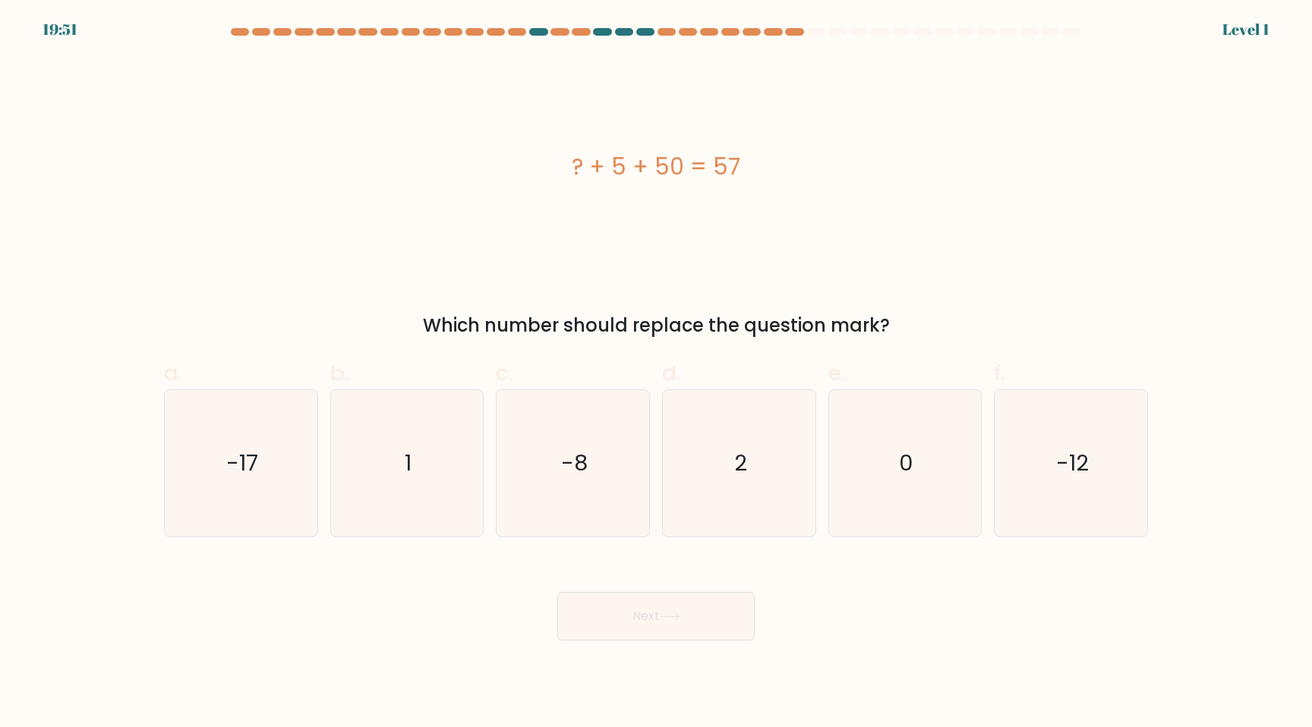
click at [717, 481] on icon "2" at bounding box center [739, 463] width 147 height 147
click at [657, 374] on input "d. 2" at bounding box center [656, 369] width 1 height 10
radio input "true"
click at [557, 592] on button "Next" at bounding box center [655, 616] width 197 height 49
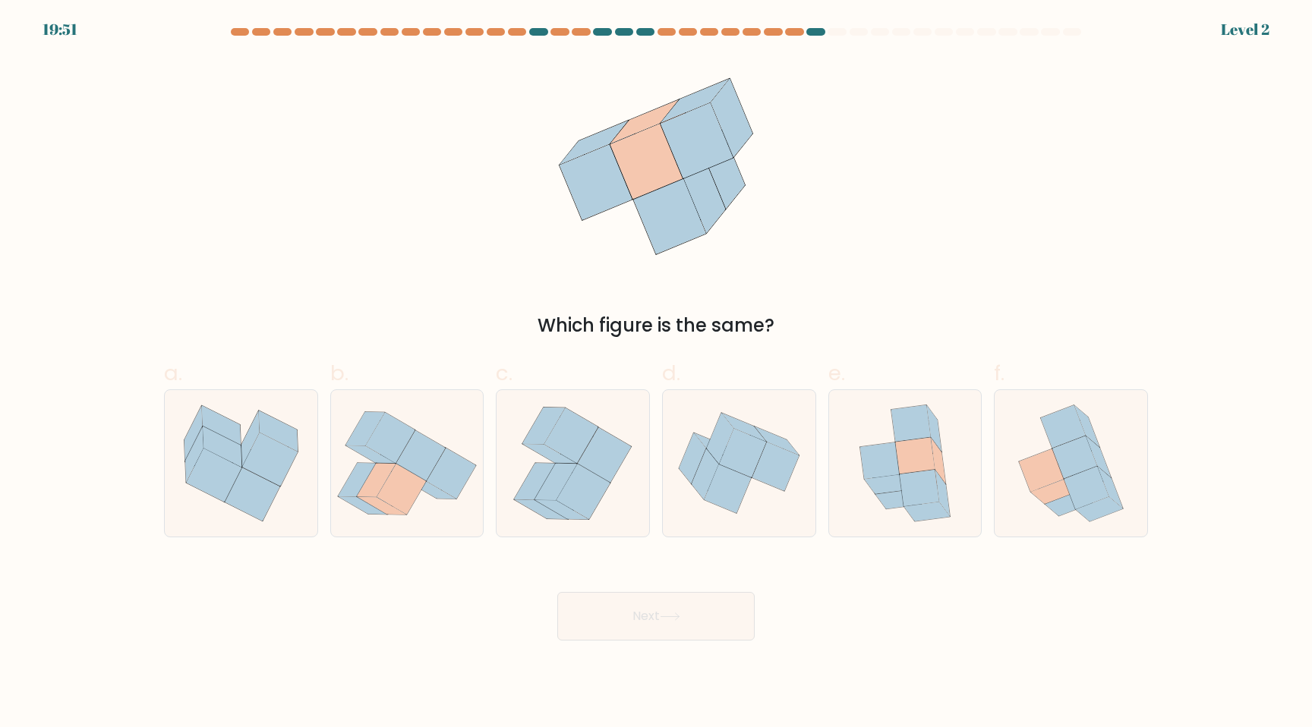
click at [717, 481] on icon at bounding box center [727, 489] width 47 height 49
click at [657, 374] on input "d." at bounding box center [656, 369] width 1 height 10
radio input "true"
click at [557, 592] on button "Next" at bounding box center [655, 616] width 197 height 49
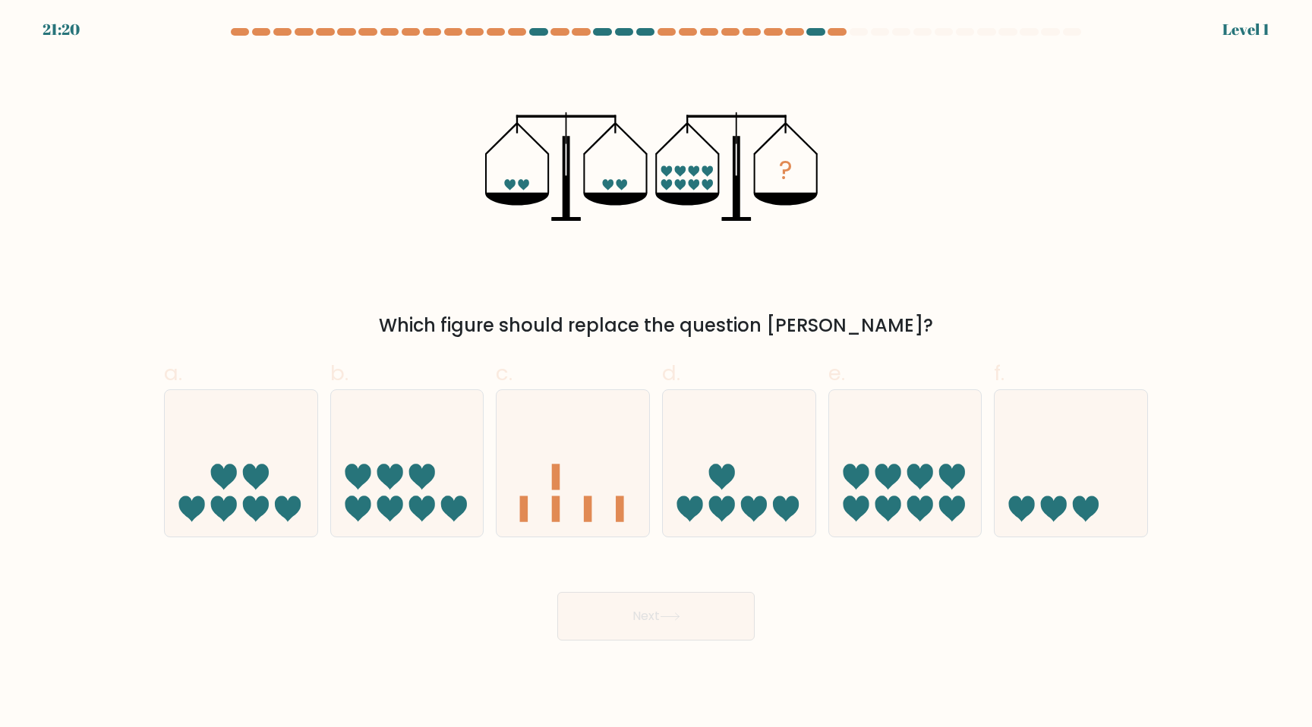
click at [717, 481] on icon at bounding box center [722, 478] width 26 height 26
click at [657, 374] on input "d." at bounding box center [656, 369] width 1 height 10
radio input "true"
click at [557, 592] on button "Next" at bounding box center [655, 616] width 197 height 49
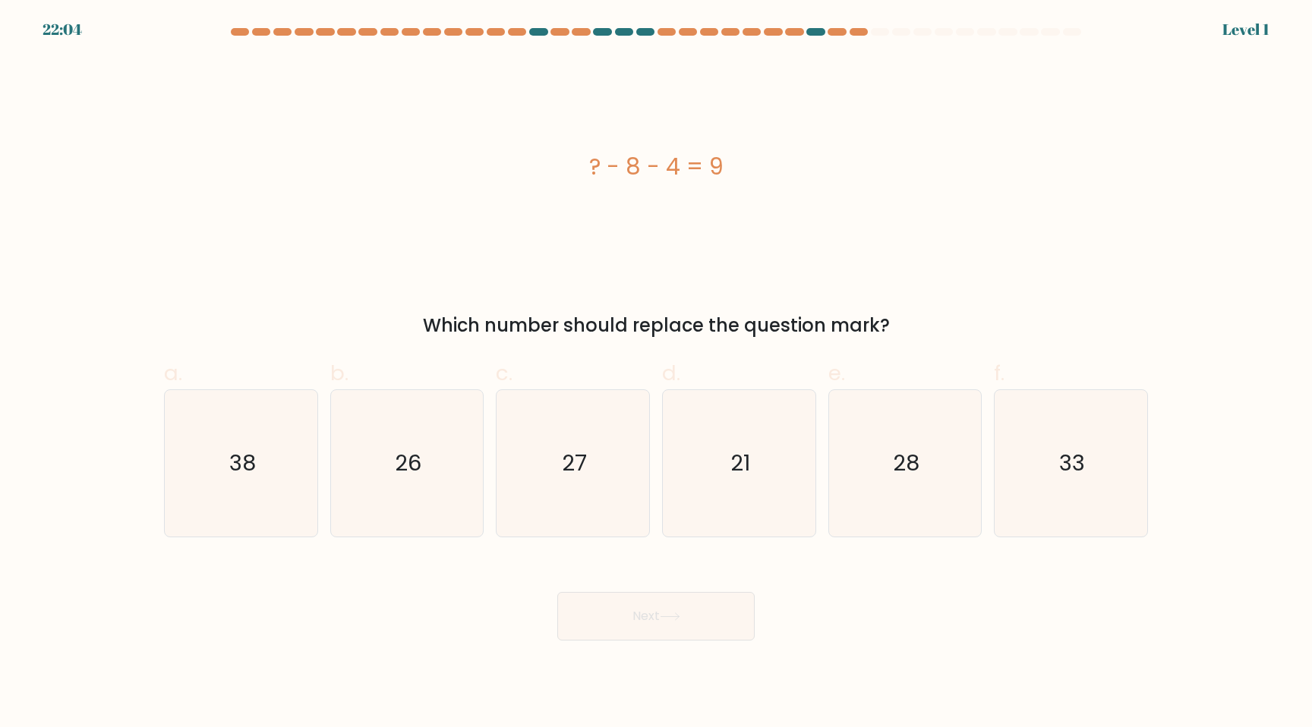
click at [717, 481] on icon "21" at bounding box center [739, 463] width 147 height 147
click at [657, 374] on input "d. 21" at bounding box center [656, 369] width 1 height 10
radio input "true"
click at [557, 592] on button "Next" at bounding box center [655, 616] width 197 height 49
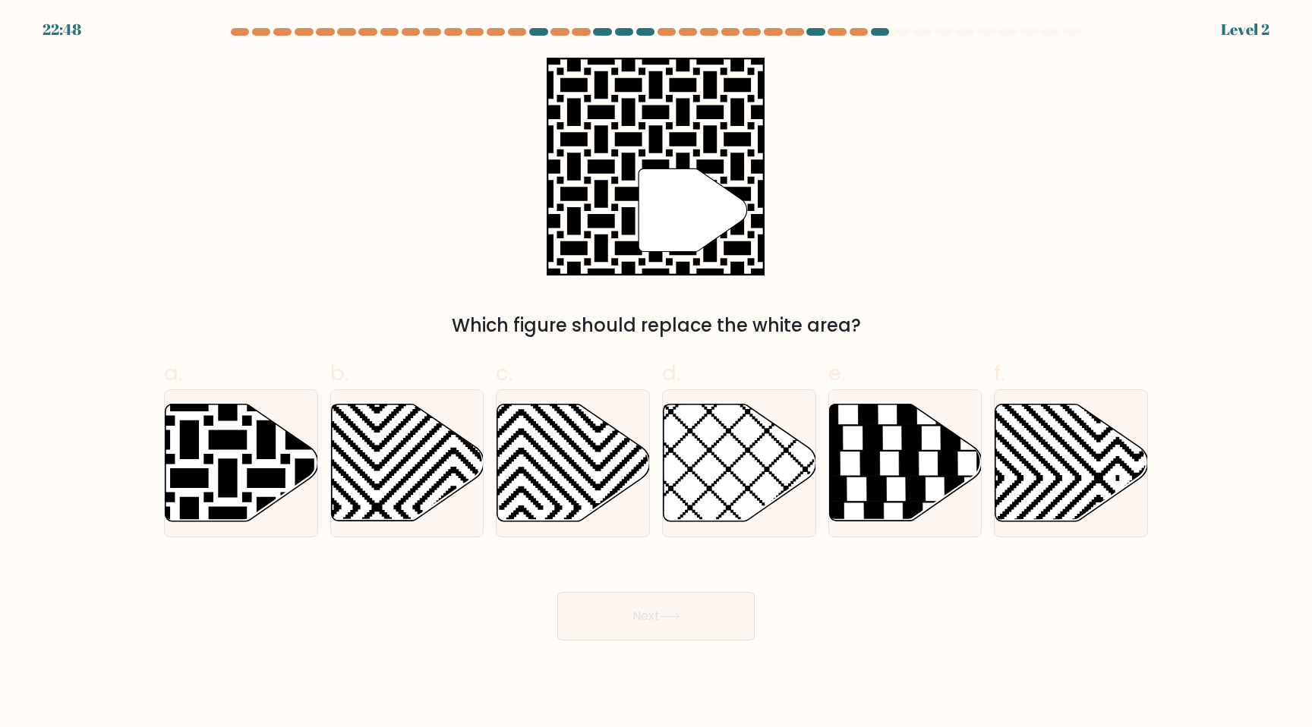
click at [717, 481] on icon at bounding box center [740, 463] width 153 height 117
click at [657, 374] on input "d." at bounding box center [656, 369] width 1 height 10
radio input "true"
click at [557, 592] on button "Next" at bounding box center [655, 616] width 197 height 49
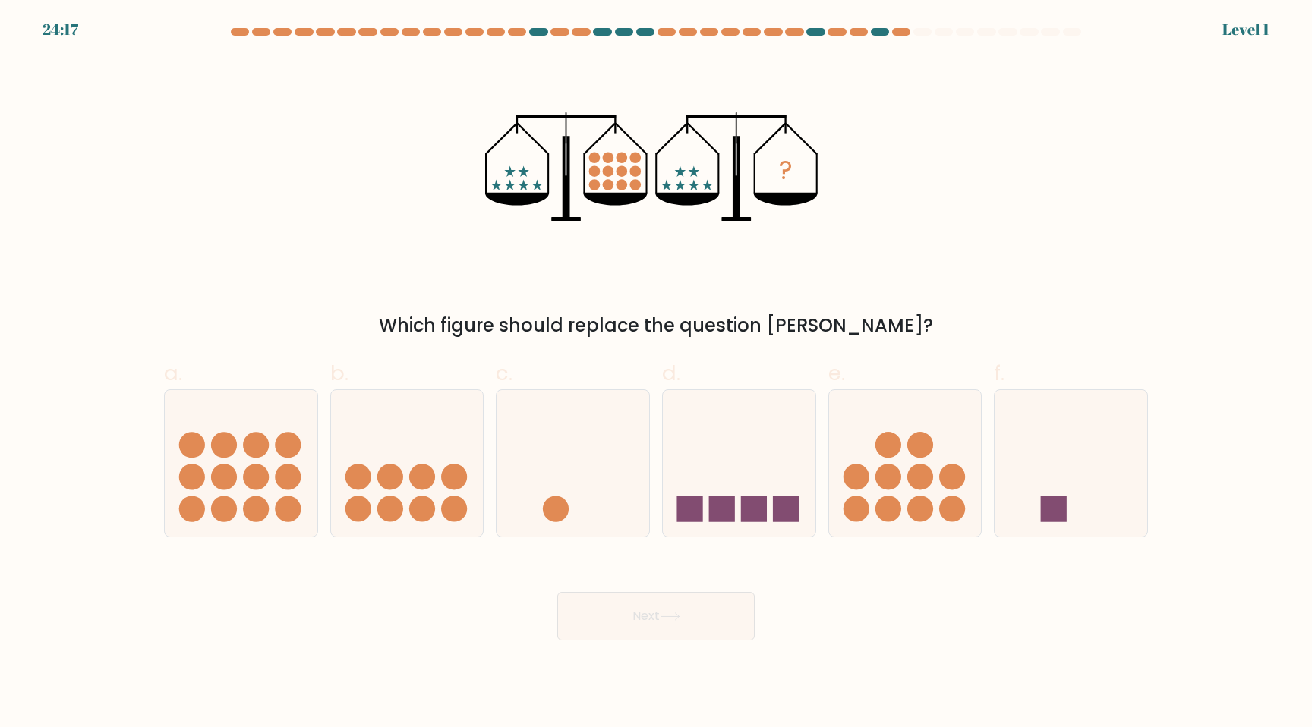
click at [717, 481] on icon at bounding box center [739, 463] width 153 height 126
click at [657, 374] on input "d." at bounding box center [656, 369] width 1 height 10
radio input "true"
click at [557, 592] on button "Next" at bounding box center [655, 616] width 197 height 49
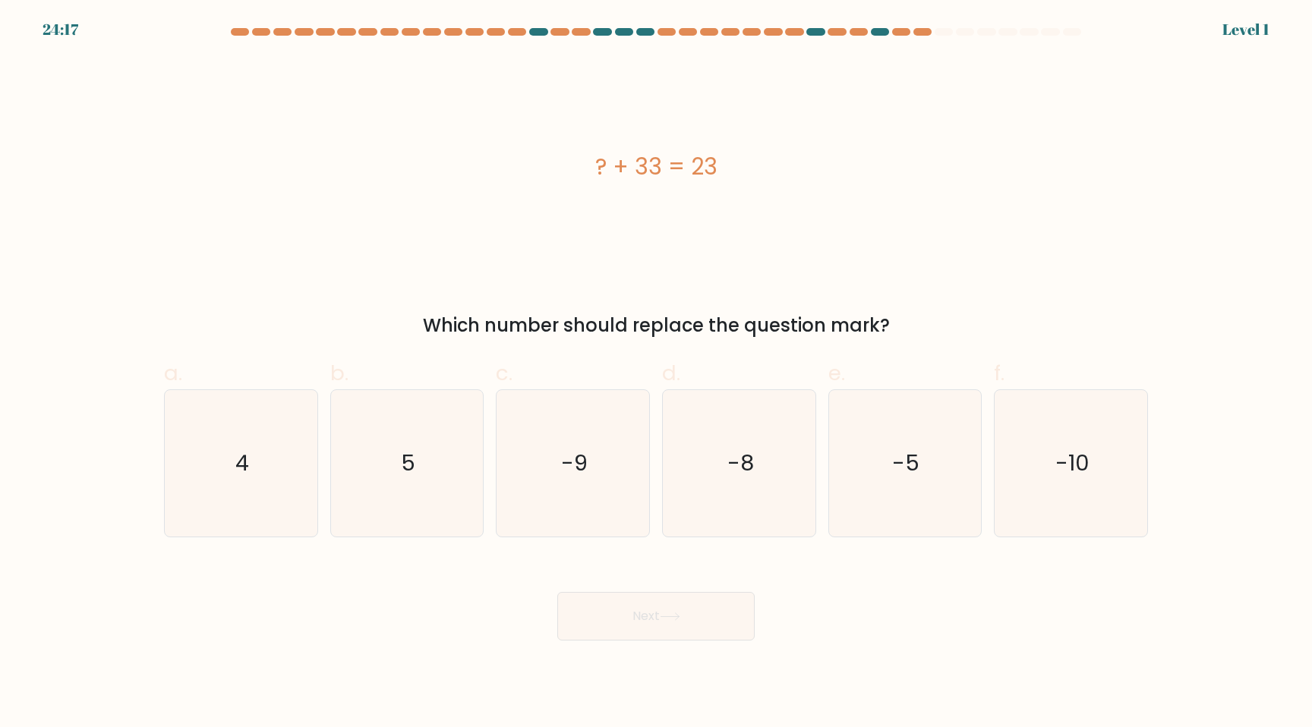
click at [717, 481] on icon "-8" at bounding box center [739, 463] width 147 height 147
click at [657, 374] on input "d. -8" at bounding box center [656, 369] width 1 height 10
radio input "true"
click at [557, 592] on button "Next" at bounding box center [655, 616] width 197 height 49
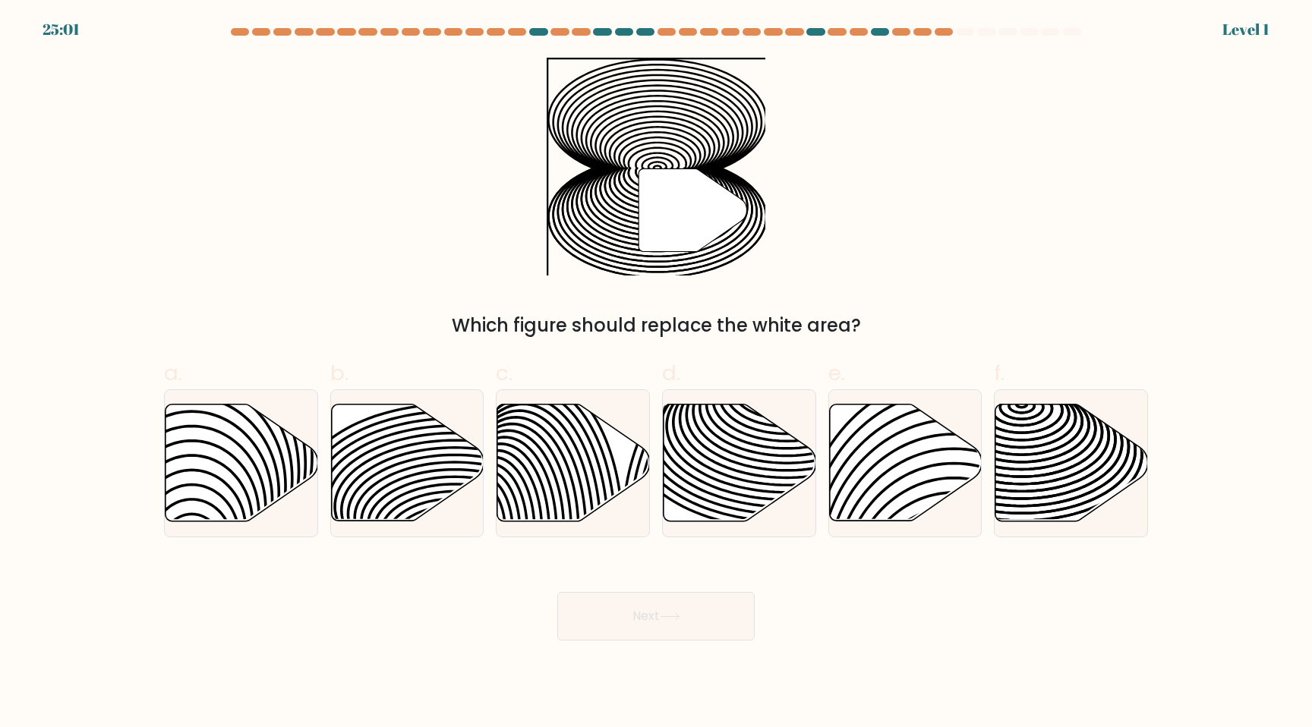
click at [717, 481] on icon at bounding box center [740, 463] width 153 height 117
click at [657, 374] on input "d." at bounding box center [656, 369] width 1 height 10
radio input "true"
click at [557, 592] on button "Next" at bounding box center [655, 616] width 197 height 49
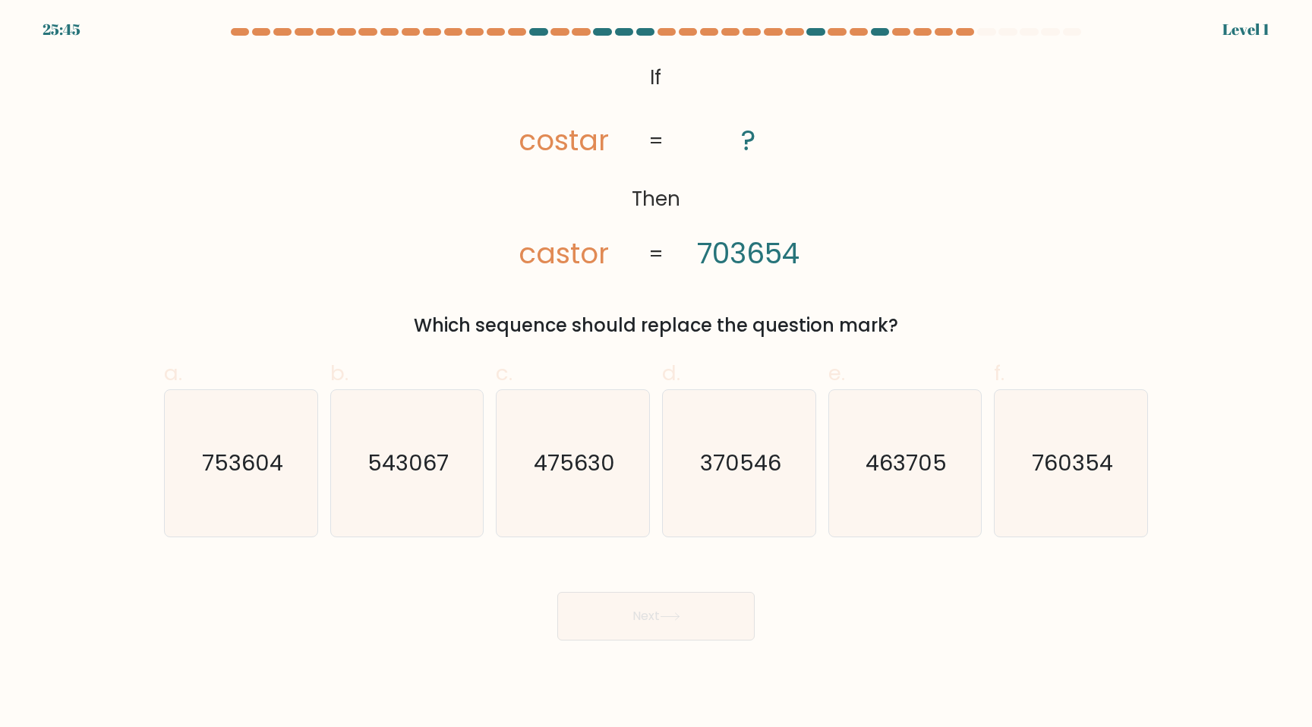
click at [717, 481] on icon "370546" at bounding box center [739, 463] width 147 height 147
click at [657, 374] on input "d. 370546" at bounding box center [656, 369] width 1 height 10
radio input "true"
click at [557, 592] on button "Next" at bounding box center [655, 616] width 197 height 49
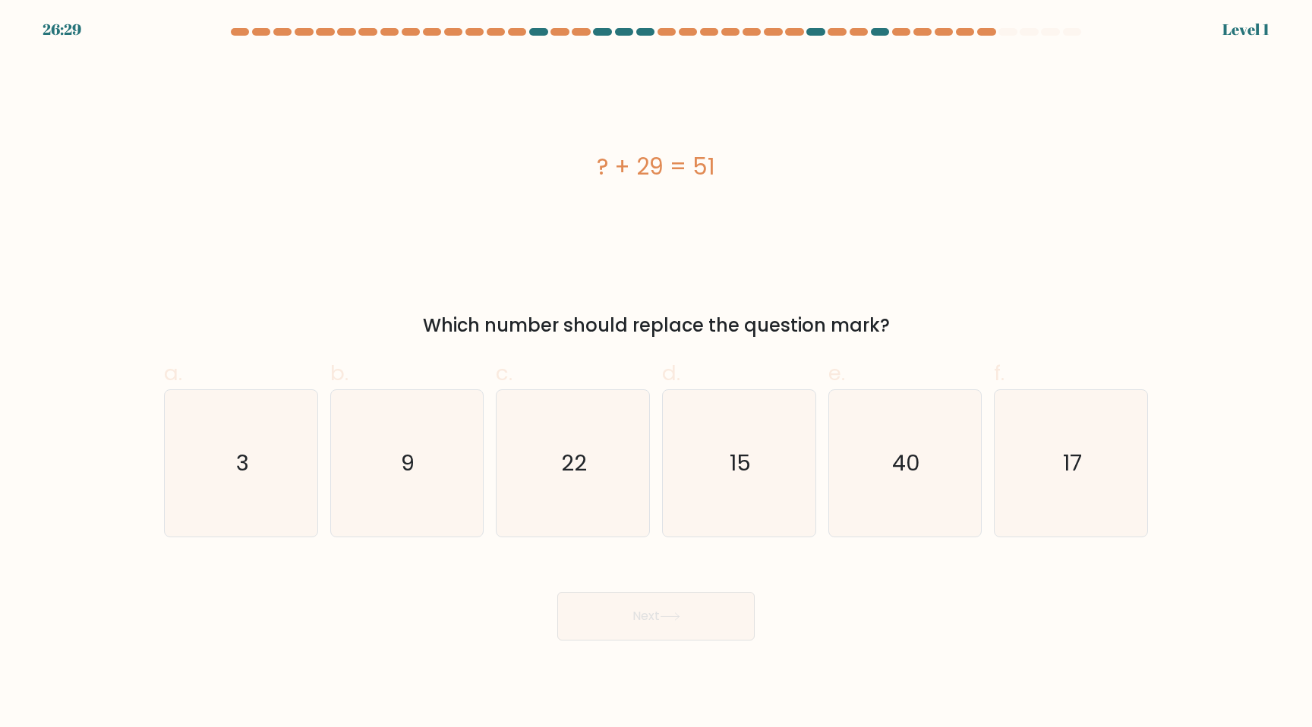
click at [717, 481] on icon "15" at bounding box center [739, 463] width 147 height 147
click at [657, 374] on input "d. 15" at bounding box center [656, 369] width 1 height 10
radio input "true"
click at [557, 592] on button "Next" at bounding box center [655, 616] width 197 height 49
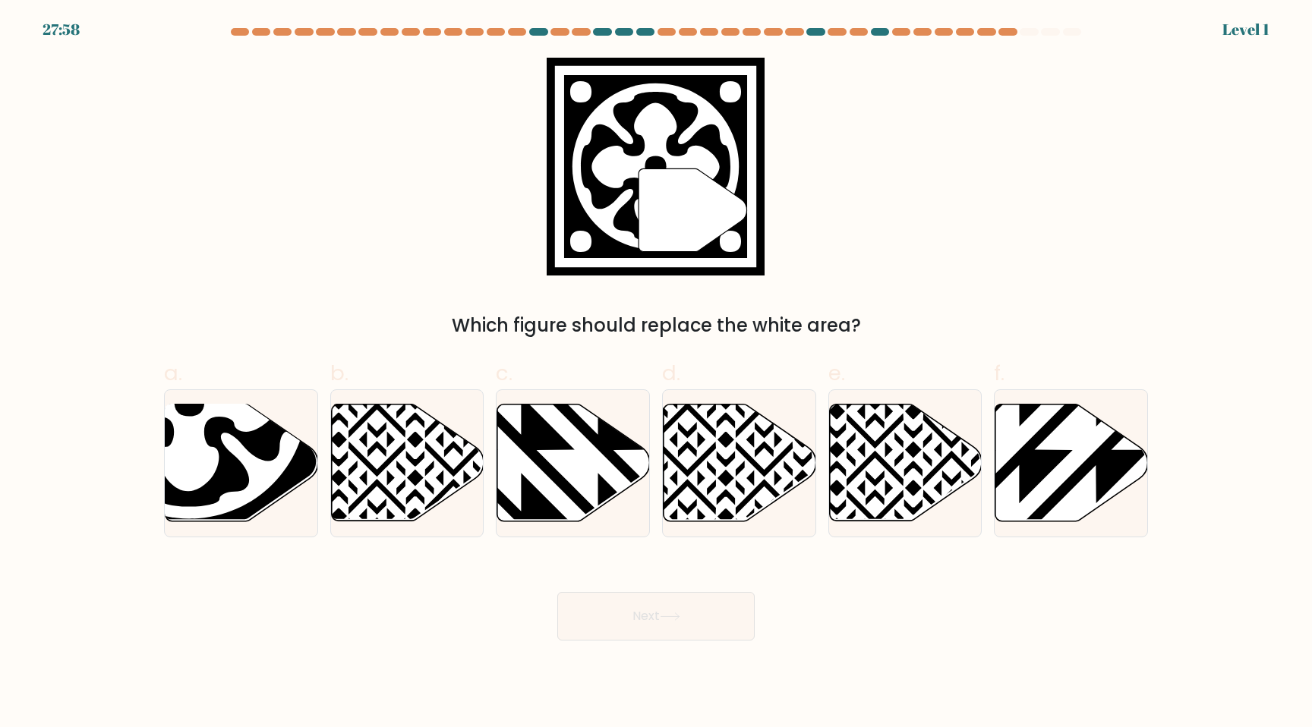
click at [717, 481] on icon at bounding box center [740, 463] width 153 height 117
click at [657, 374] on input "d." at bounding box center [656, 369] width 1 height 10
radio input "true"
click at [557, 592] on button "Next" at bounding box center [655, 616] width 197 height 49
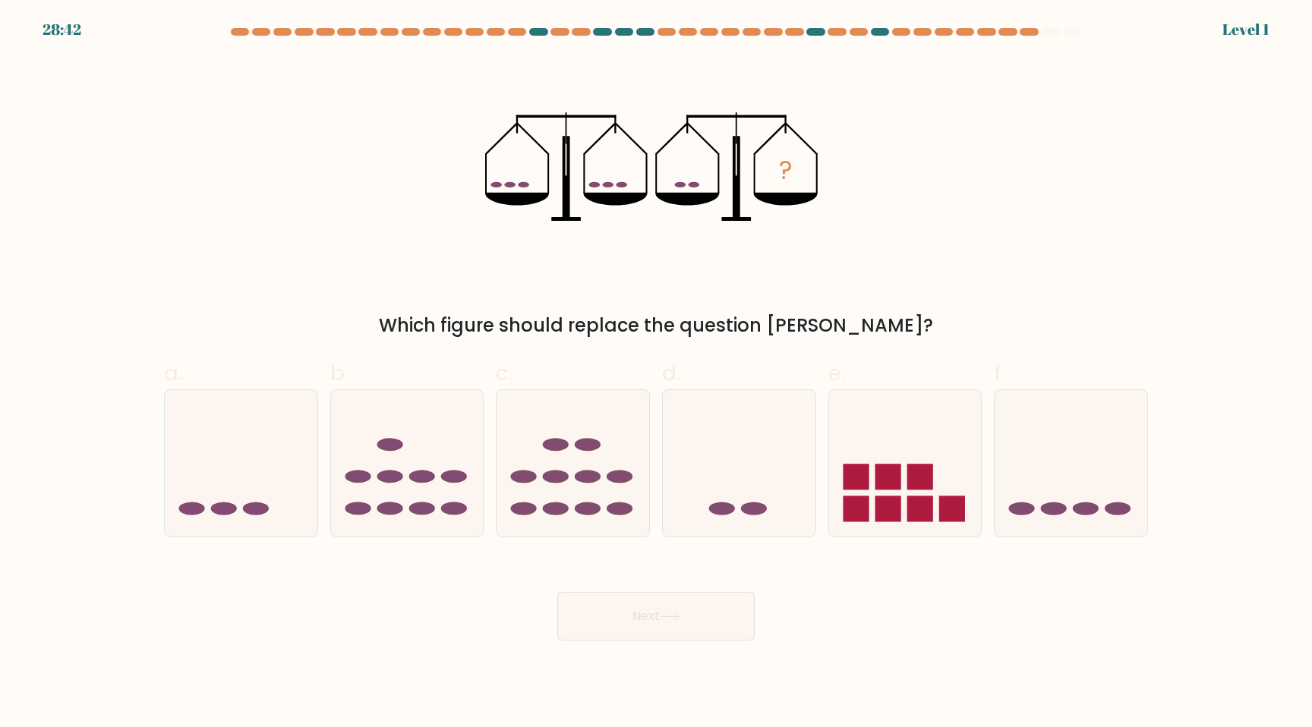
click at [717, 481] on icon at bounding box center [739, 463] width 153 height 126
click at [657, 374] on input "d." at bounding box center [656, 369] width 1 height 10
radio input "true"
click at [557, 592] on button "Next" at bounding box center [655, 616] width 197 height 49
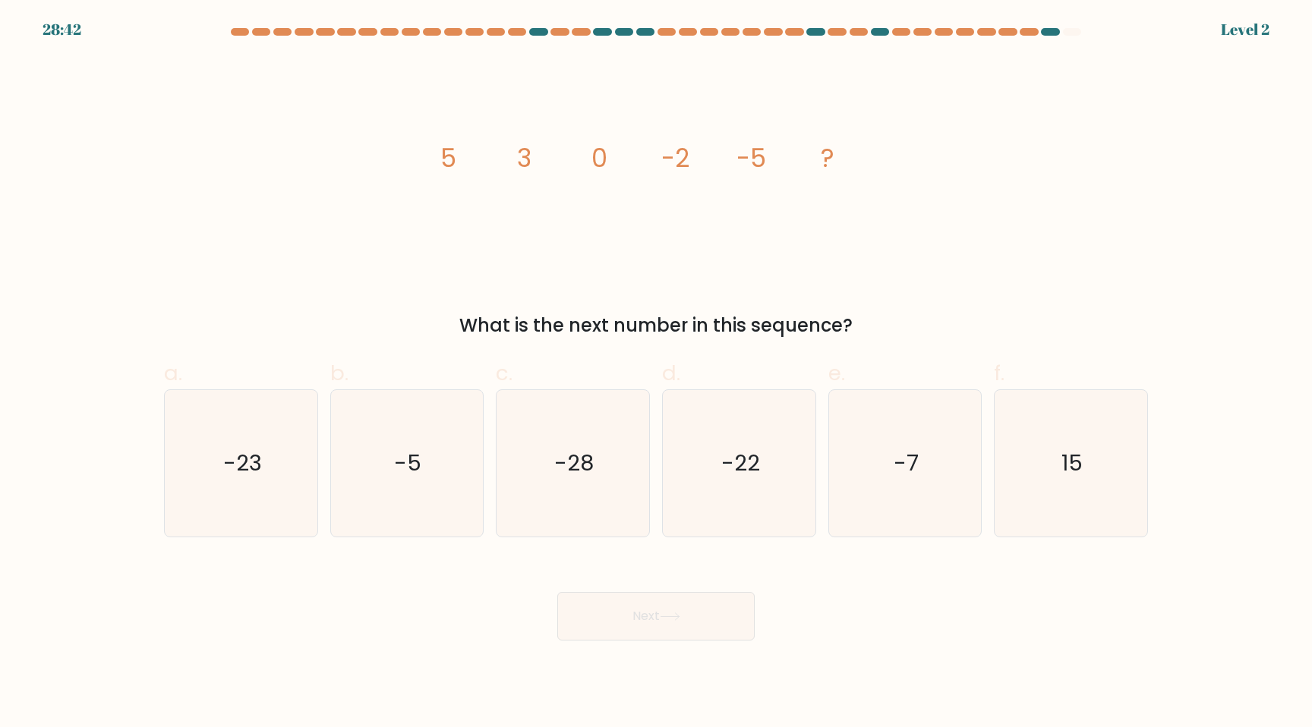
click at [717, 481] on icon "-22" at bounding box center [739, 463] width 147 height 147
click at [657, 374] on input "d. -22" at bounding box center [656, 369] width 1 height 10
radio input "true"
click at [557, 592] on button "Next" at bounding box center [655, 616] width 197 height 49
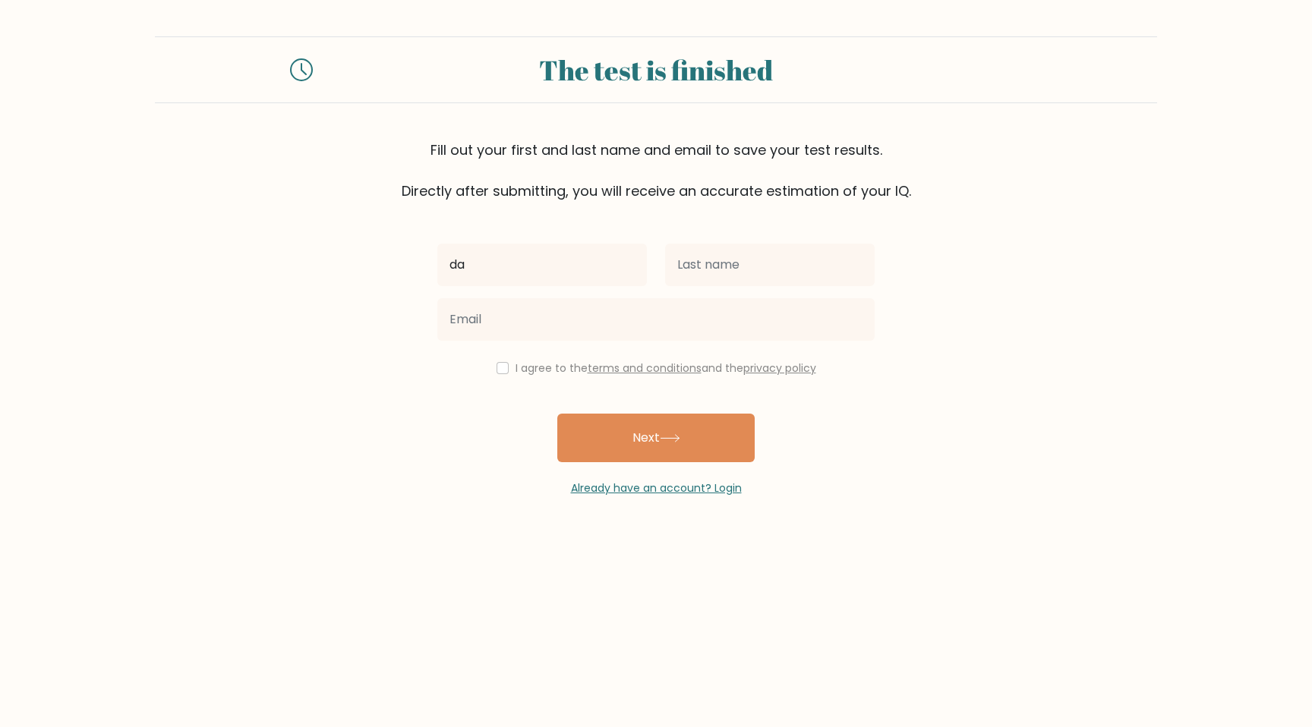
type input "Daniil"
click at [699, 282] on input "text" at bounding box center [770, 265] width 210 height 43
type input "daniil.bober@je"
type input "cardinal.ximinez.again+1@gmail.com"
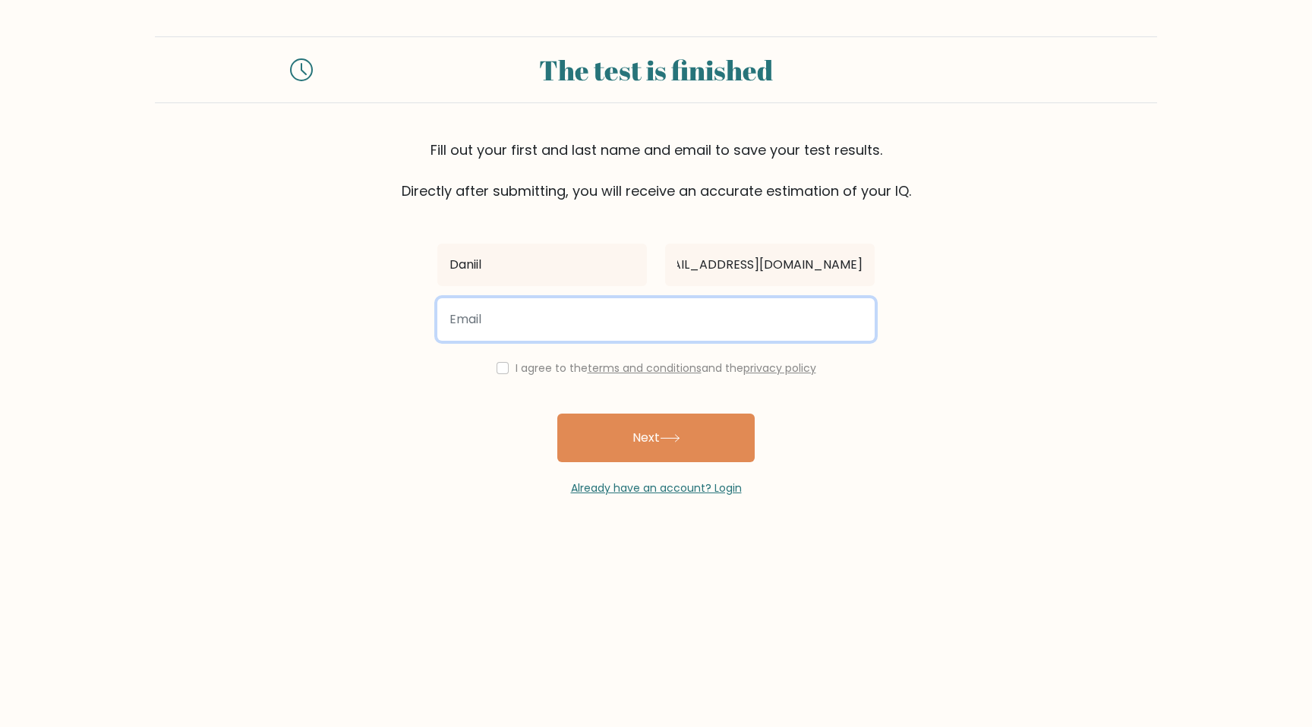
click at [562, 333] on input "email" at bounding box center [655, 319] width 437 height 43
type input "123123"
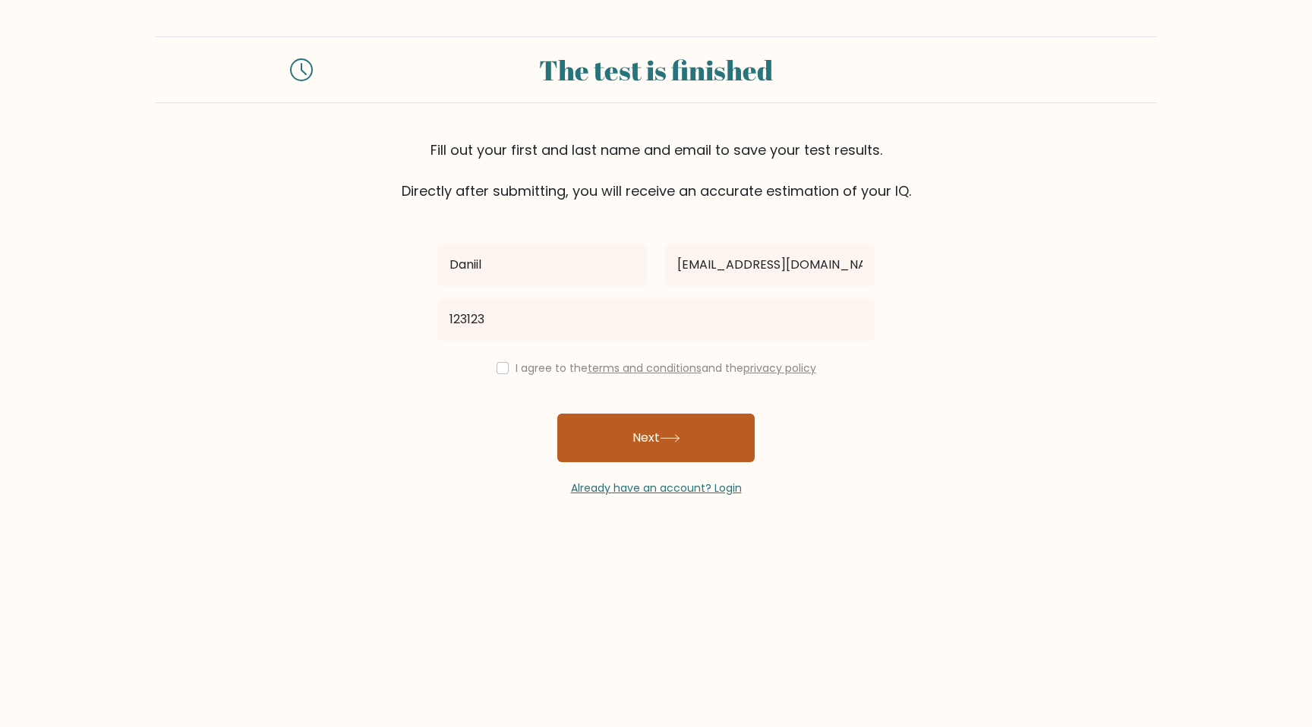
click at [639, 418] on button "Next" at bounding box center [655, 438] width 197 height 49
click at [506, 362] on div "I agree to the terms and conditions and the privacy policy" at bounding box center [656, 368] width 456 height 18
click at [497, 367] on input "checkbox" at bounding box center [503, 368] width 12 height 12
checkbox input "true"
click at [660, 464] on div "Already have an account? Login" at bounding box center [655, 479] width 437 height 34
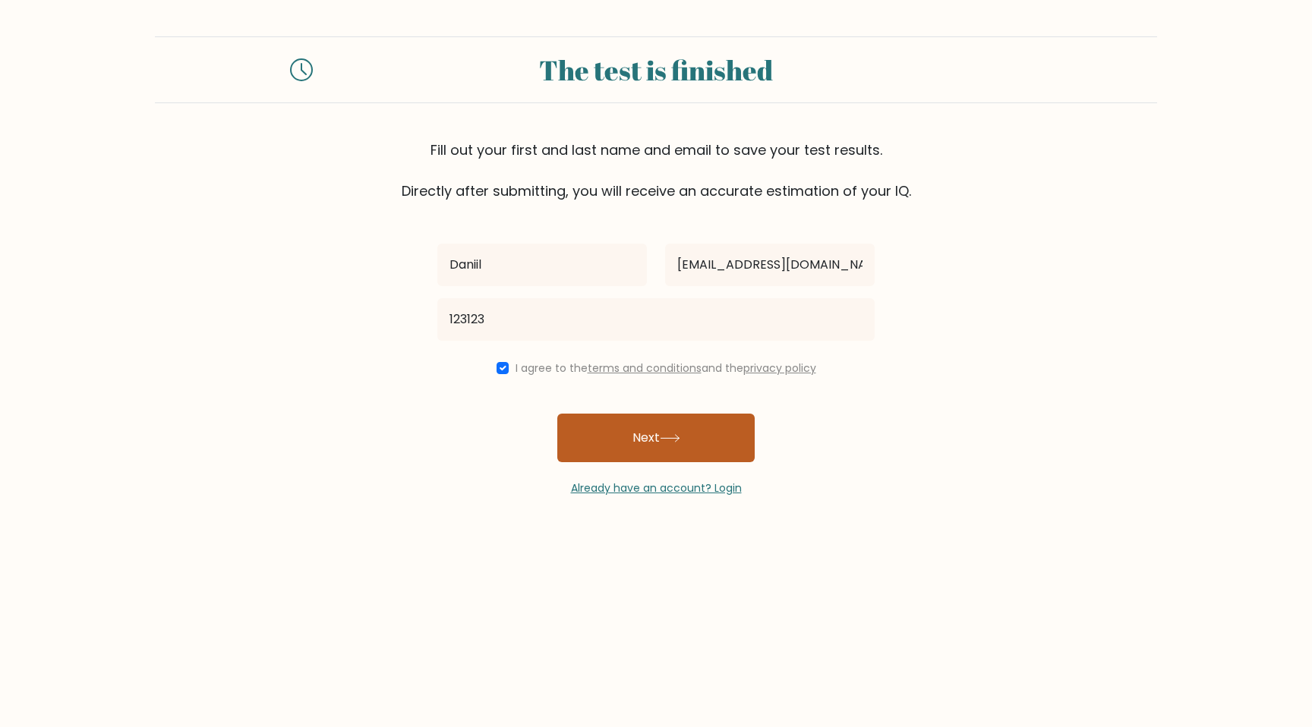
click at [658, 453] on button "Next" at bounding box center [655, 438] width 197 height 49
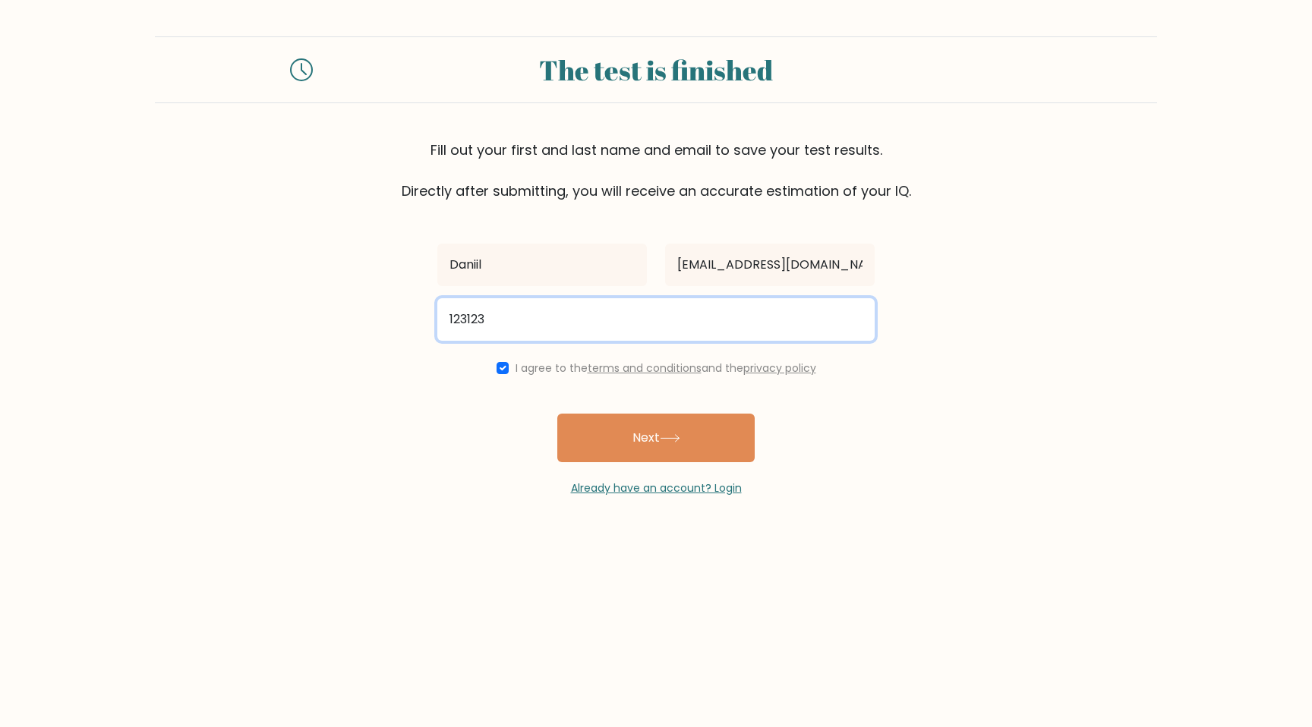
click at [544, 329] on input "123123" at bounding box center [655, 319] width 437 height 43
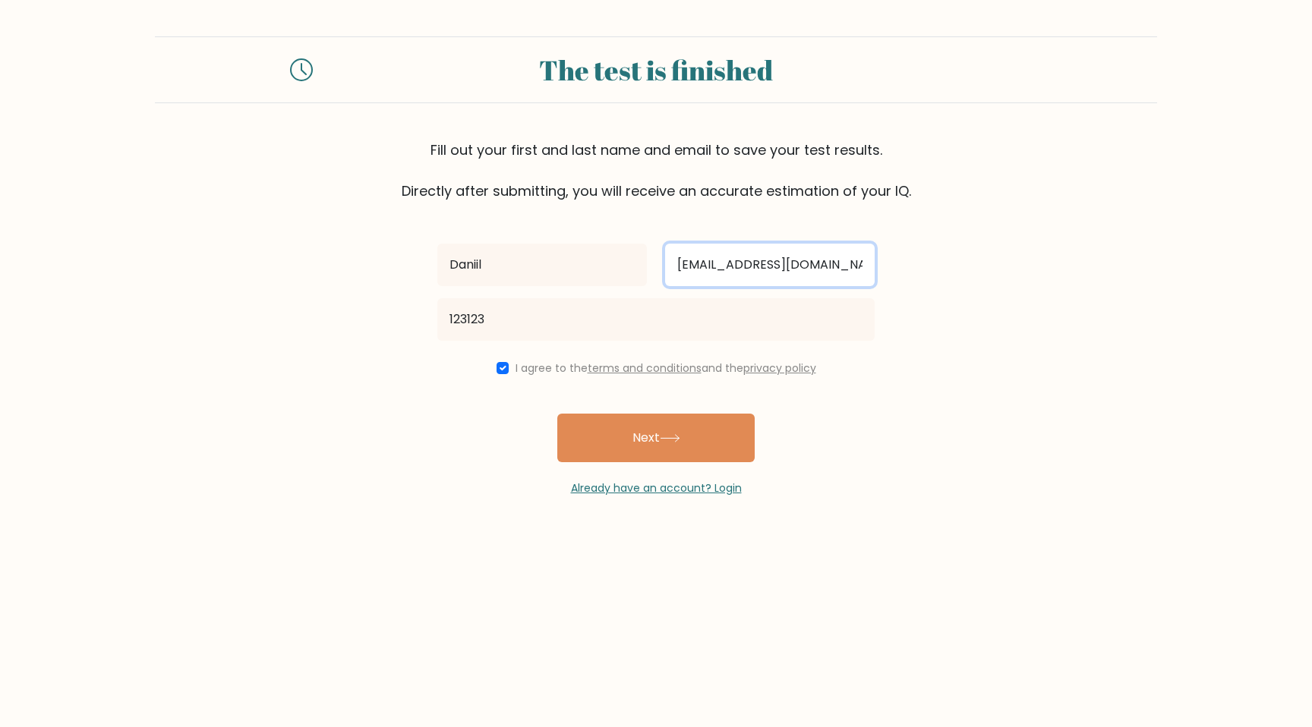
click at [733, 275] on input "cardinal.ximinez.again+1@gmail.com" at bounding box center [770, 265] width 210 height 43
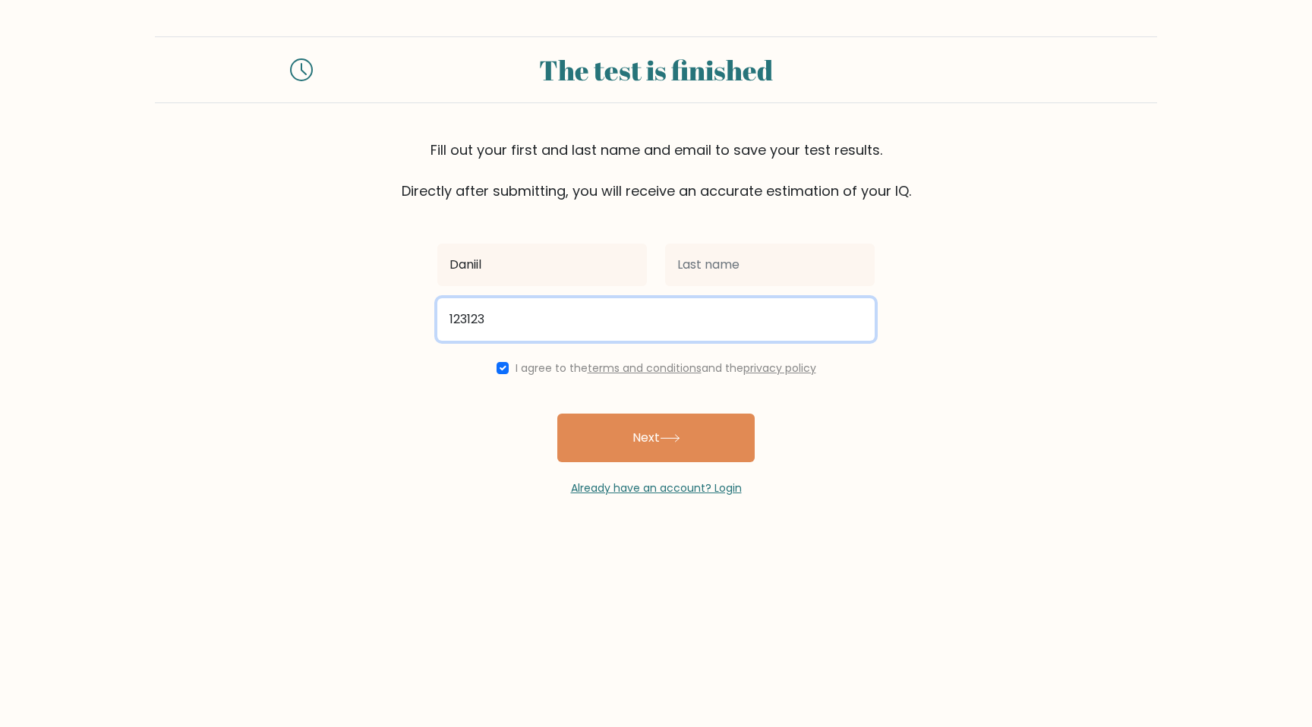
click at [722, 309] on input "123123" at bounding box center [655, 319] width 437 height 43
paste input "cardinal.ximinez.again+1@gmail.com"
type input "cardinal.ximinez.again+1@gmail.com123123"
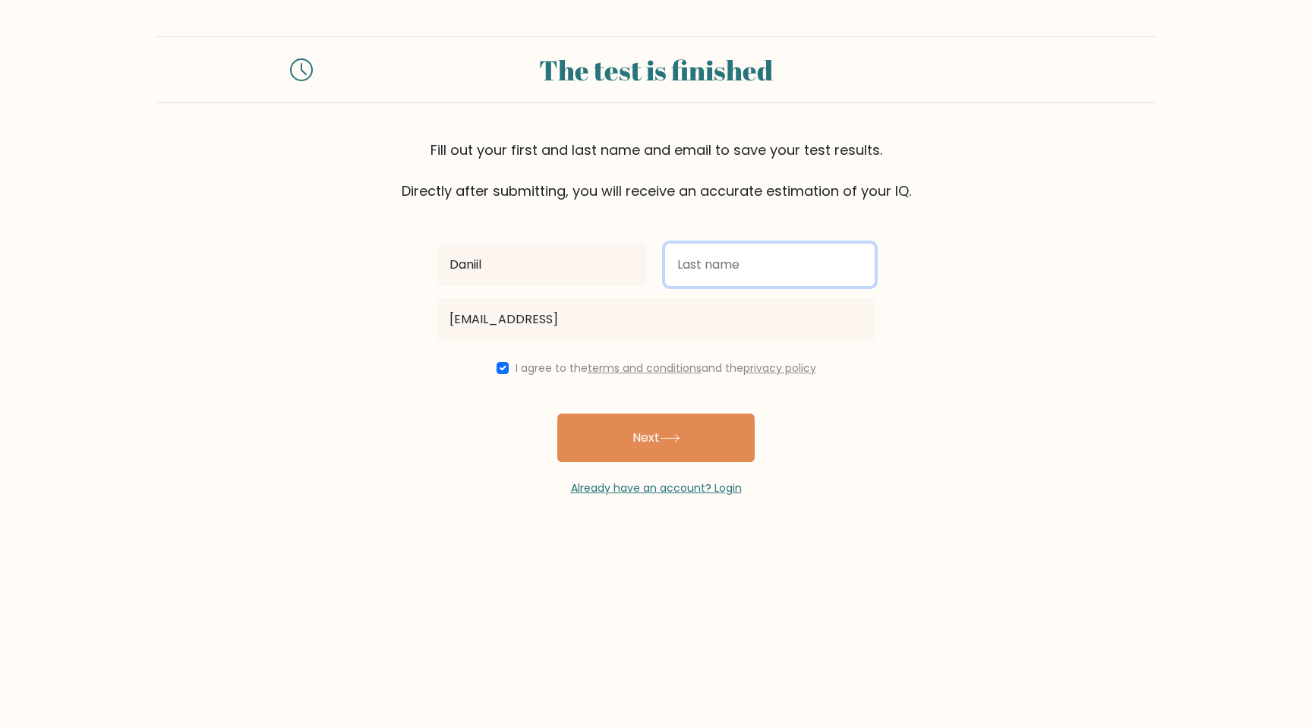
click at [730, 272] on input "text" at bounding box center [770, 265] width 210 height 43
type input "danil"
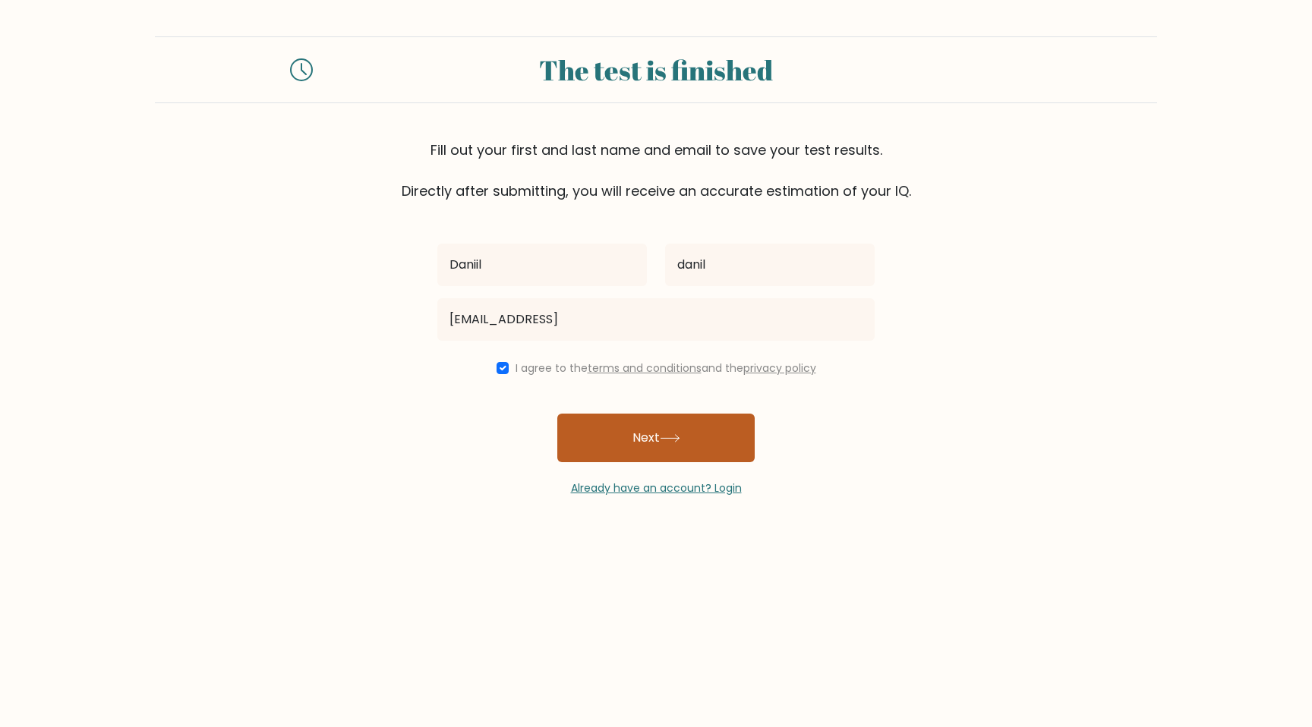
click at [687, 451] on button "Next" at bounding box center [655, 438] width 197 height 49
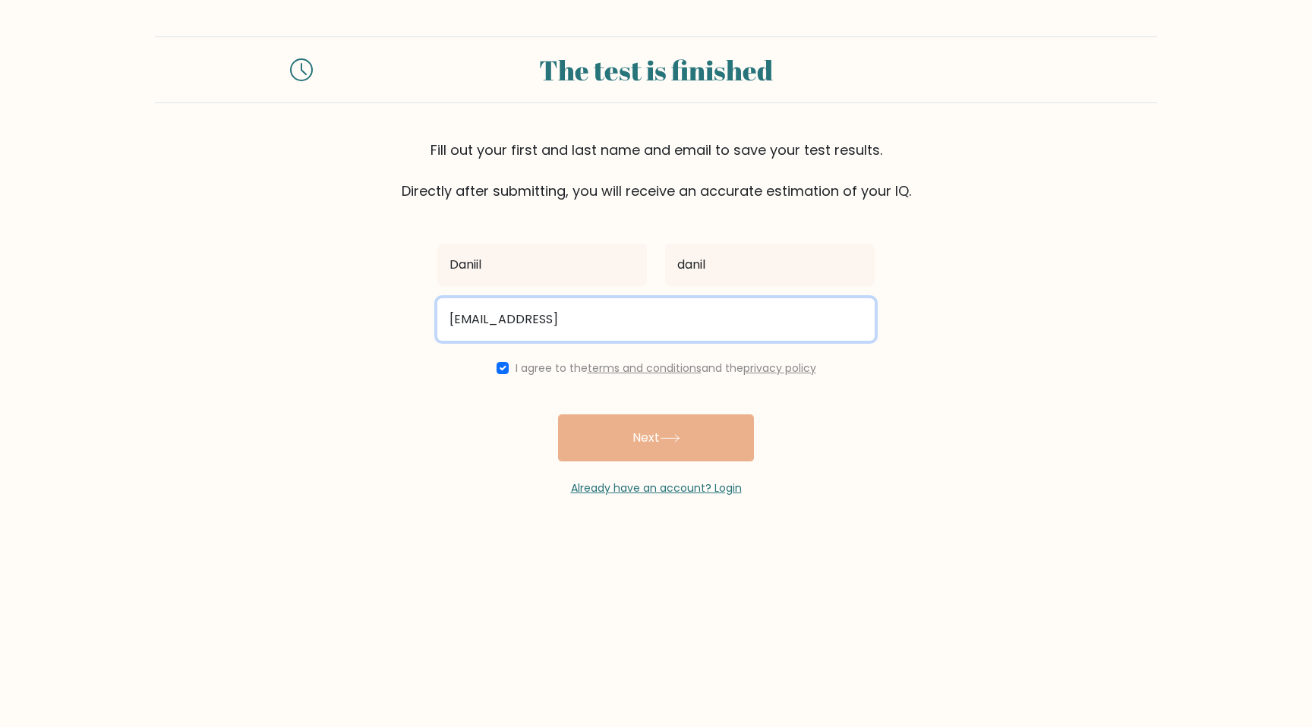
drag, startPoint x: 673, startPoint y: 317, endPoint x: 835, endPoint y: 317, distance: 161.7
click at [835, 317] on input "cardinal.ximinez.again+1@gmail.com123123" at bounding box center [655, 319] width 437 height 43
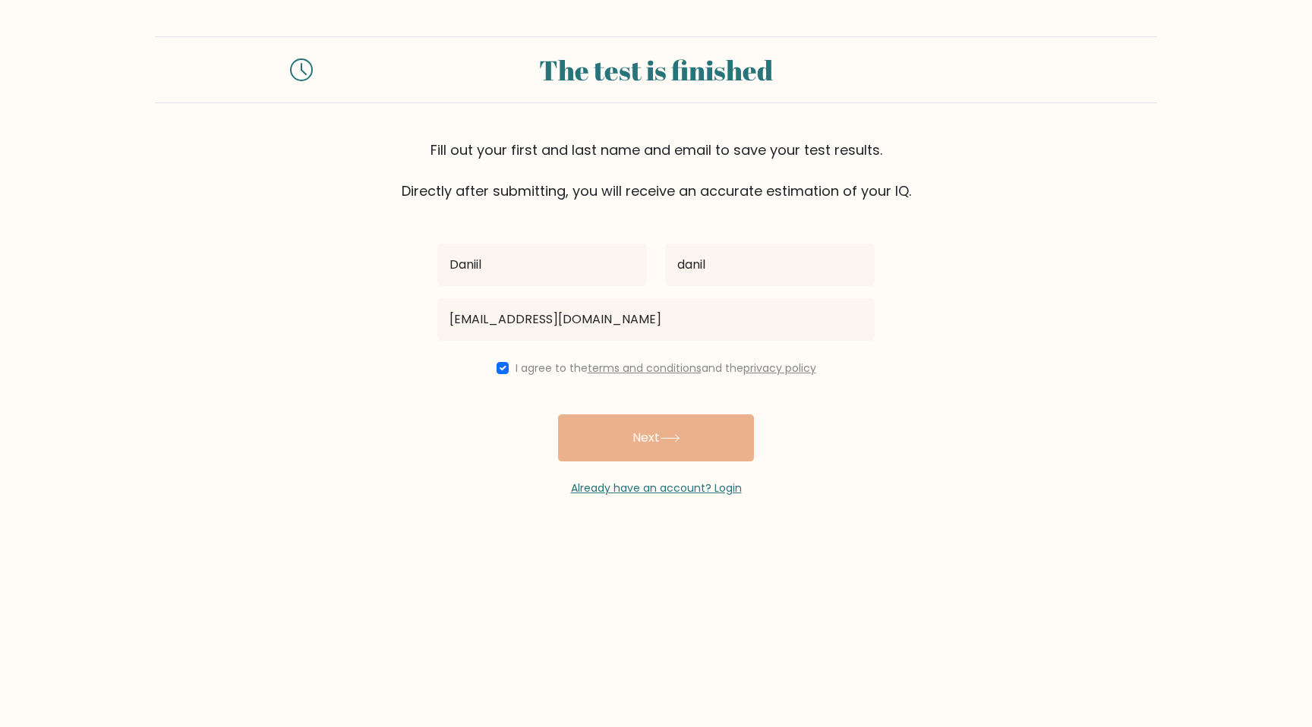
click at [618, 444] on div "Daniil danil cardinal.ximinez.again+1@gmail.com I agree to the terms and condit…" at bounding box center [656, 348] width 456 height 295
click at [701, 275] on input "danil" at bounding box center [770, 265] width 210 height 43
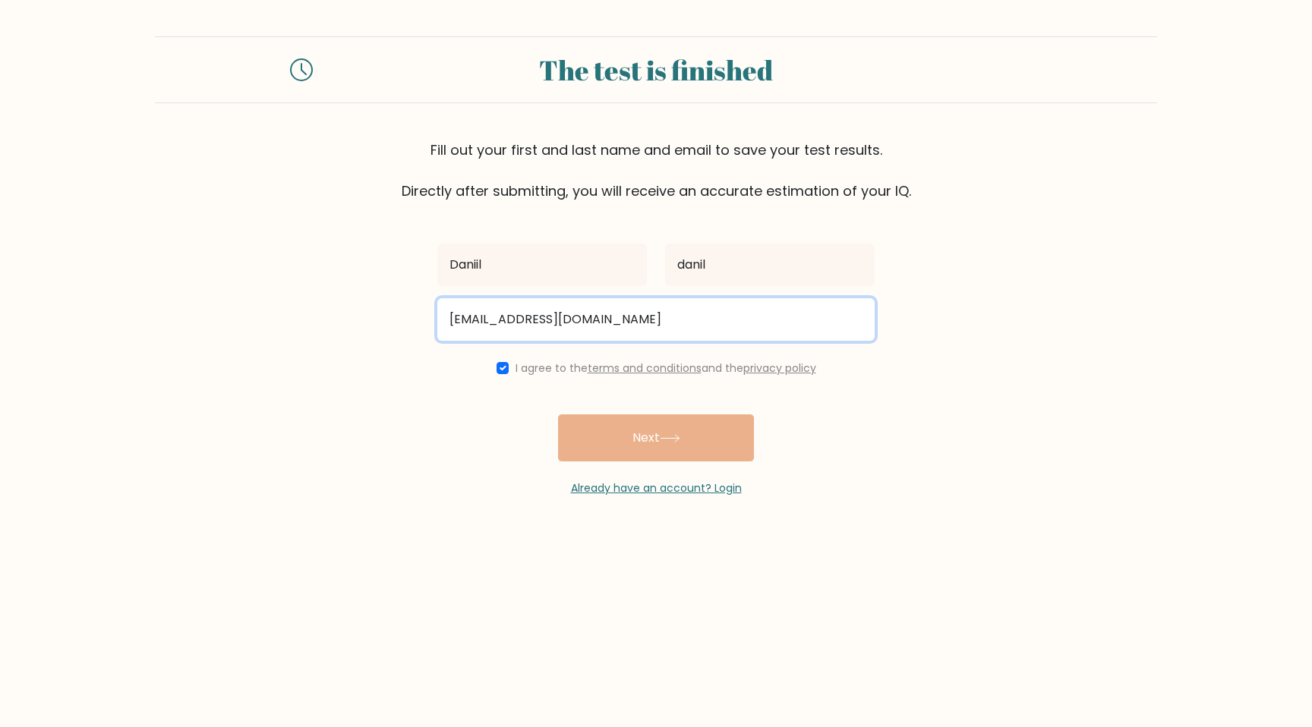
click at [589, 319] on input "cardinal.ximinez.again+1@gmail.com" at bounding box center [655, 319] width 437 height 43
click at [596, 319] on input "cardinal.ximinez.again+1@gmail.com" at bounding box center [655, 319] width 437 height 43
type input "cardinal.ximinez.again@gmail.com"
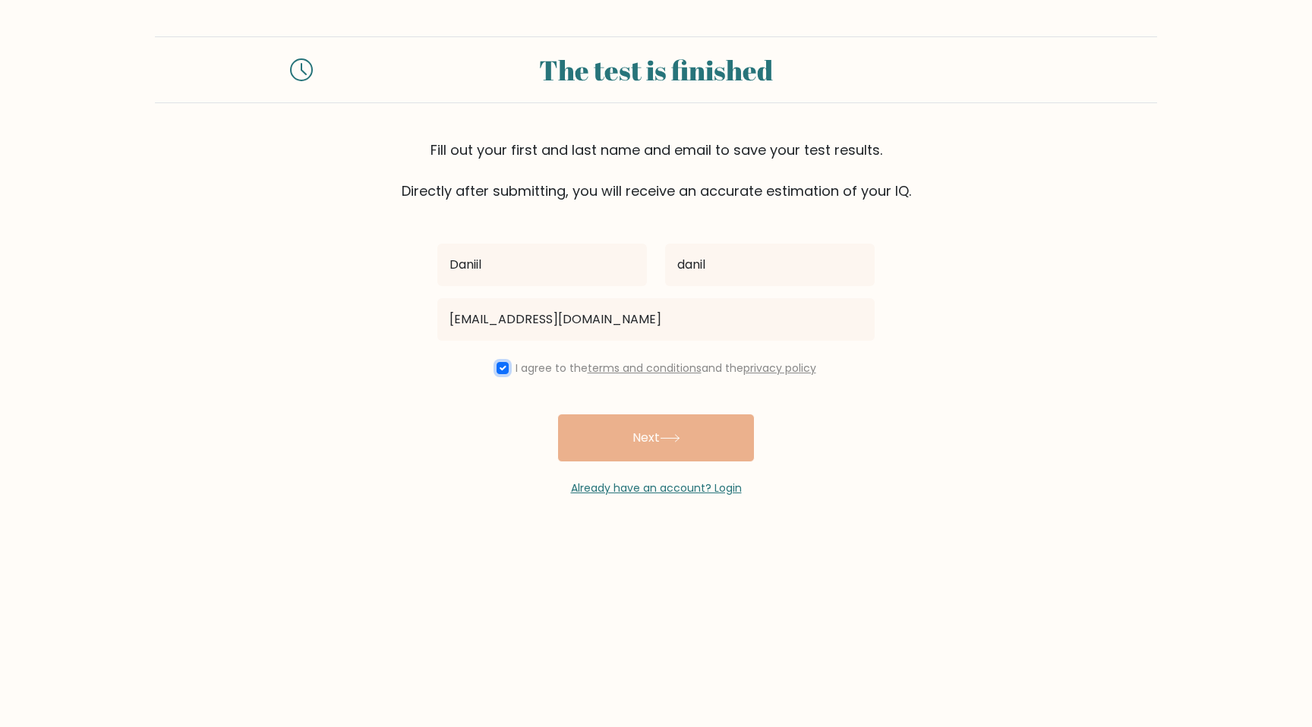
click at [497, 370] on input "checkbox" at bounding box center [503, 368] width 12 height 12
click at [498, 370] on input "checkbox" at bounding box center [503, 368] width 12 height 12
checkbox input "true"
click at [569, 411] on div "Daniil danil cardinal.ximinez.again@gmail.com I agree to the terms and conditio…" at bounding box center [656, 348] width 456 height 295
click at [718, 280] on input "danil" at bounding box center [770, 265] width 210 height 43
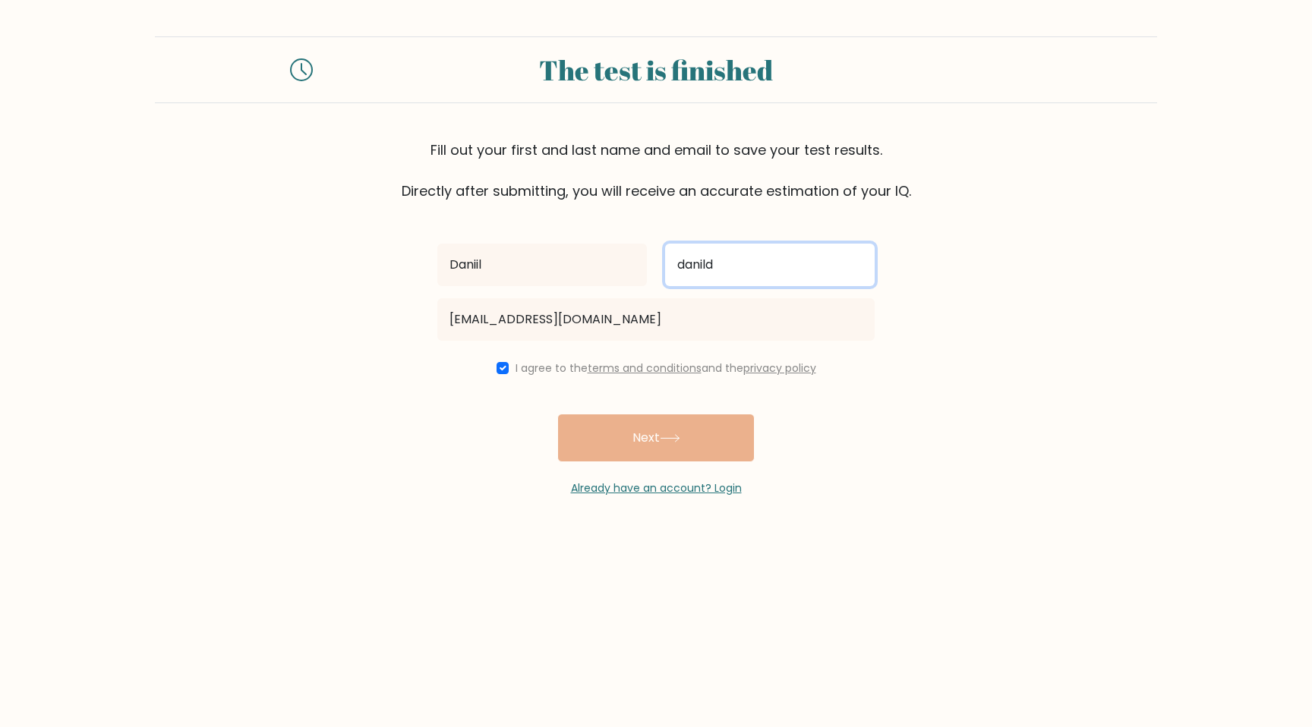
type input "danild"
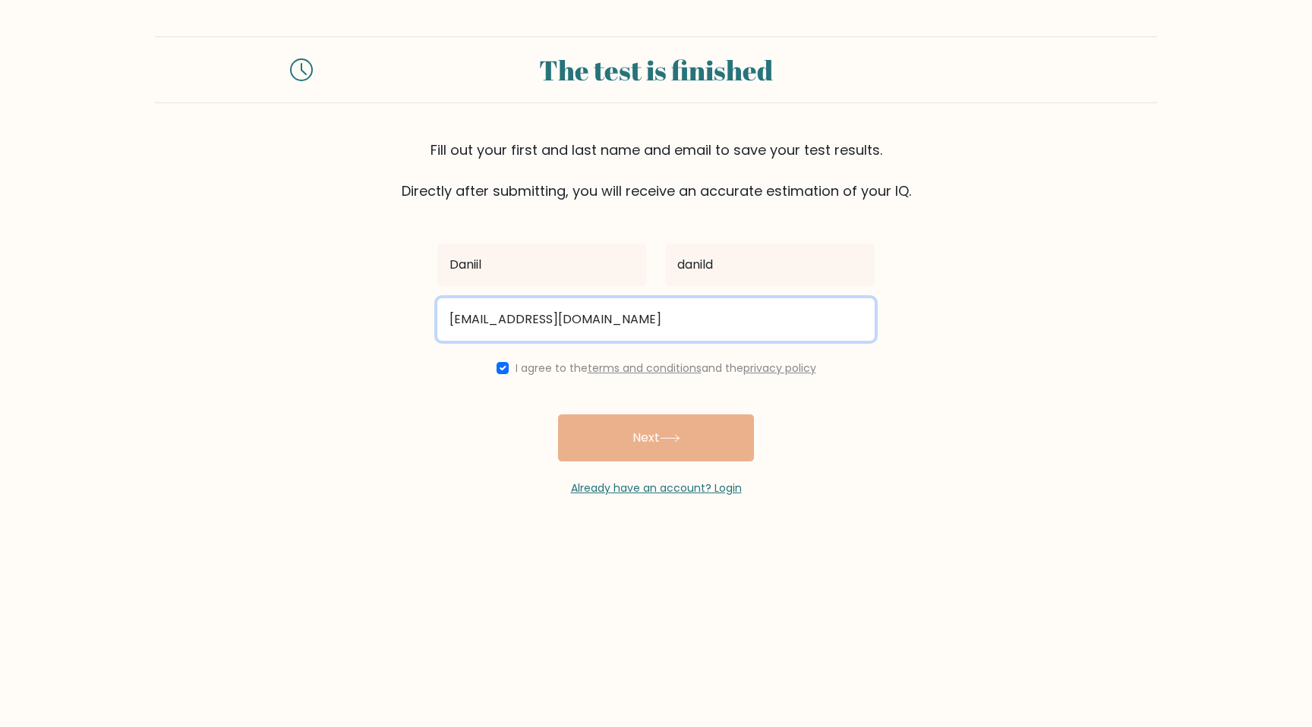
click at [657, 319] on input "cardinal.ximinez.again@gmail.com" at bounding box center [655, 319] width 437 height 43
click at [581, 314] on input "cardinal.ximinez.again@gmail.com" at bounding box center [655, 319] width 437 height 43
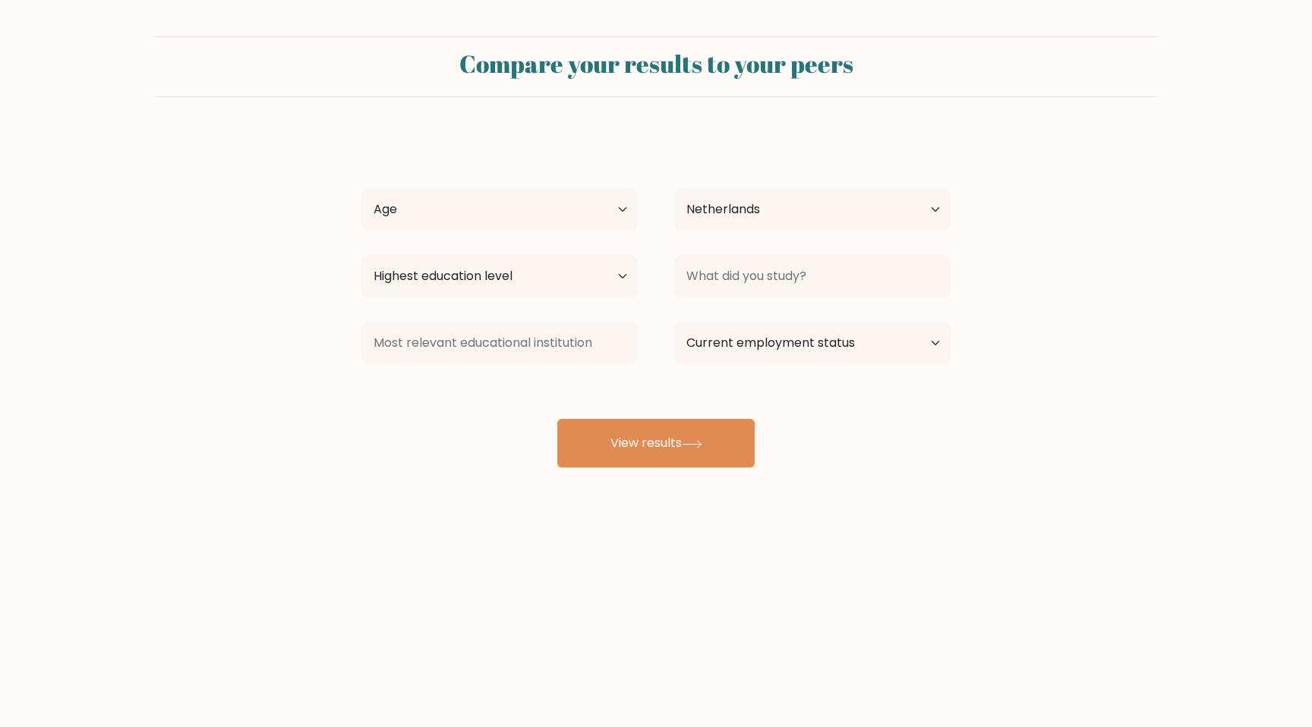
select select "NL"
click at [699, 416] on div "[PERSON_NAME] Age Under [DEMOGRAPHIC_DATA] [DEMOGRAPHIC_DATA] [DEMOGRAPHIC_DATA…" at bounding box center [655, 301] width 607 height 334
click at [695, 449] on button "View results" at bounding box center [655, 443] width 197 height 49
click at [571, 213] on select "Age Under 18 years old 18-24 years old 25-34 years old 35-44 years old 45-54 ye…" at bounding box center [499, 209] width 276 height 43
select select "35_44"
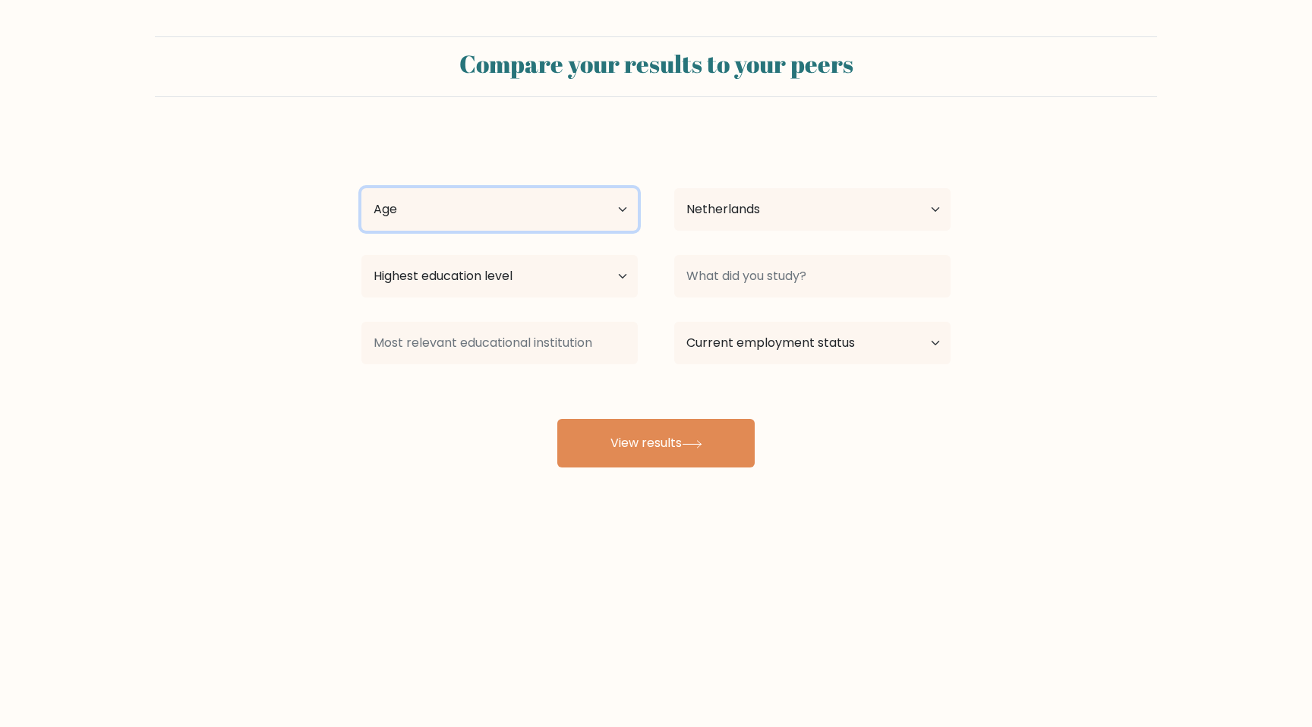
click at [361, 188] on select "Age Under 18 years old 18-24 years old 25-34 years old 35-44 years old 45-54 ye…" at bounding box center [499, 209] width 276 height 43
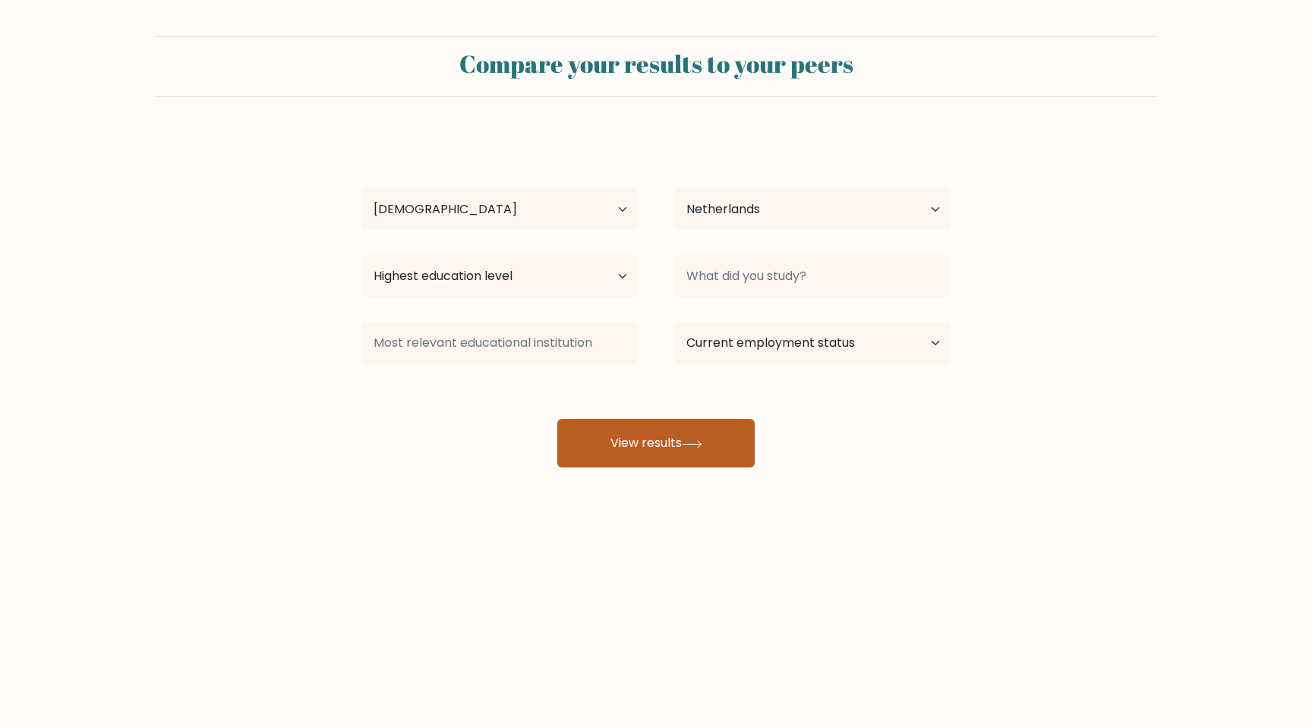
click at [654, 449] on button "View results" at bounding box center [655, 443] width 197 height 49
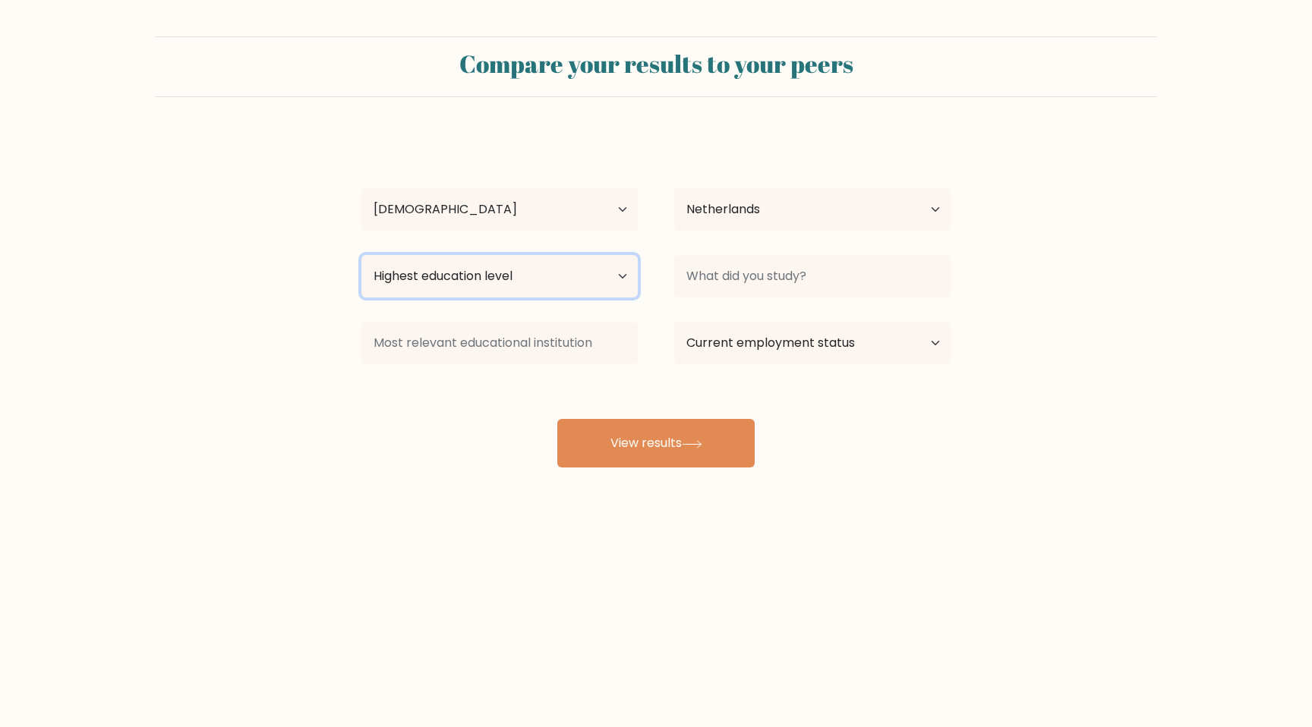
click at [499, 272] on select "Highest education level No schooling Primary Lower Secondary Upper Secondary Oc…" at bounding box center [499, 276] width 276 height 43
select select "occupation_specific"
click at [361, 255] on select "Highest education level No schooling Primary Lower Secondary Upper Secondary Oc…" at bounding box center [499, 276] width 276 height 43
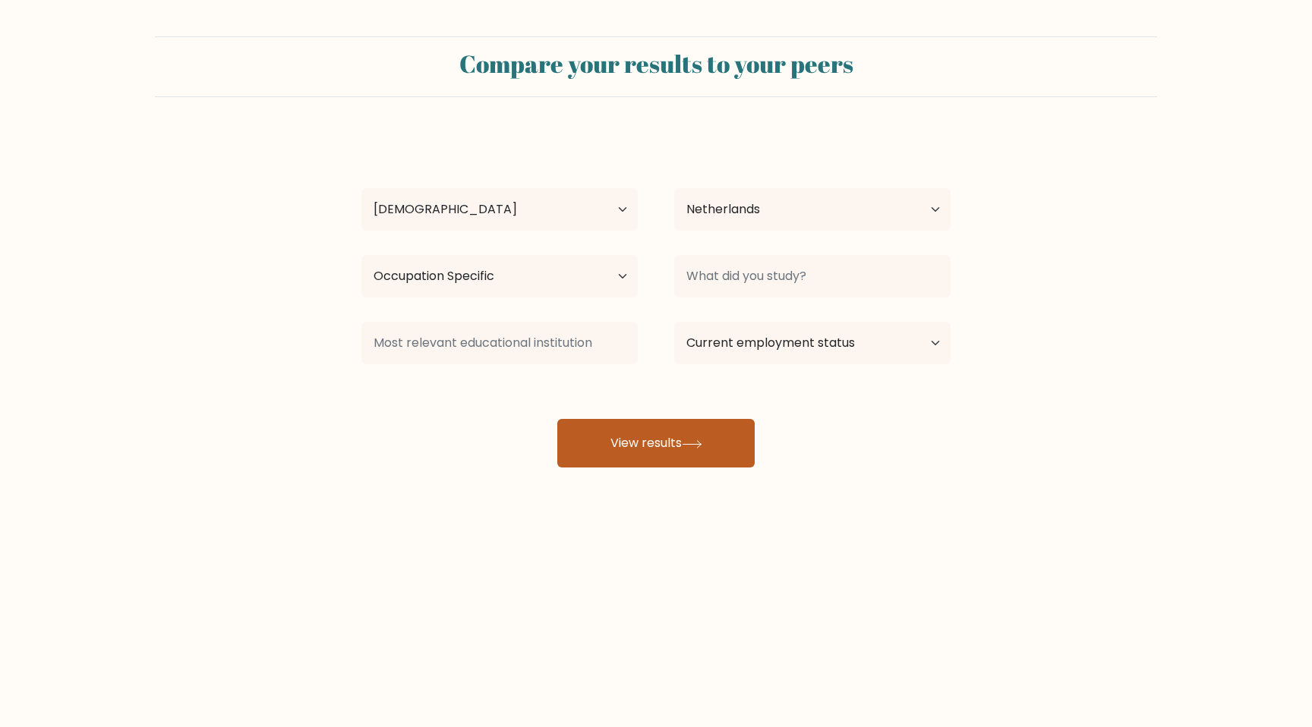
click at [713, 452] on button "View results" at bounding box center [655, 443] width 197 height 49
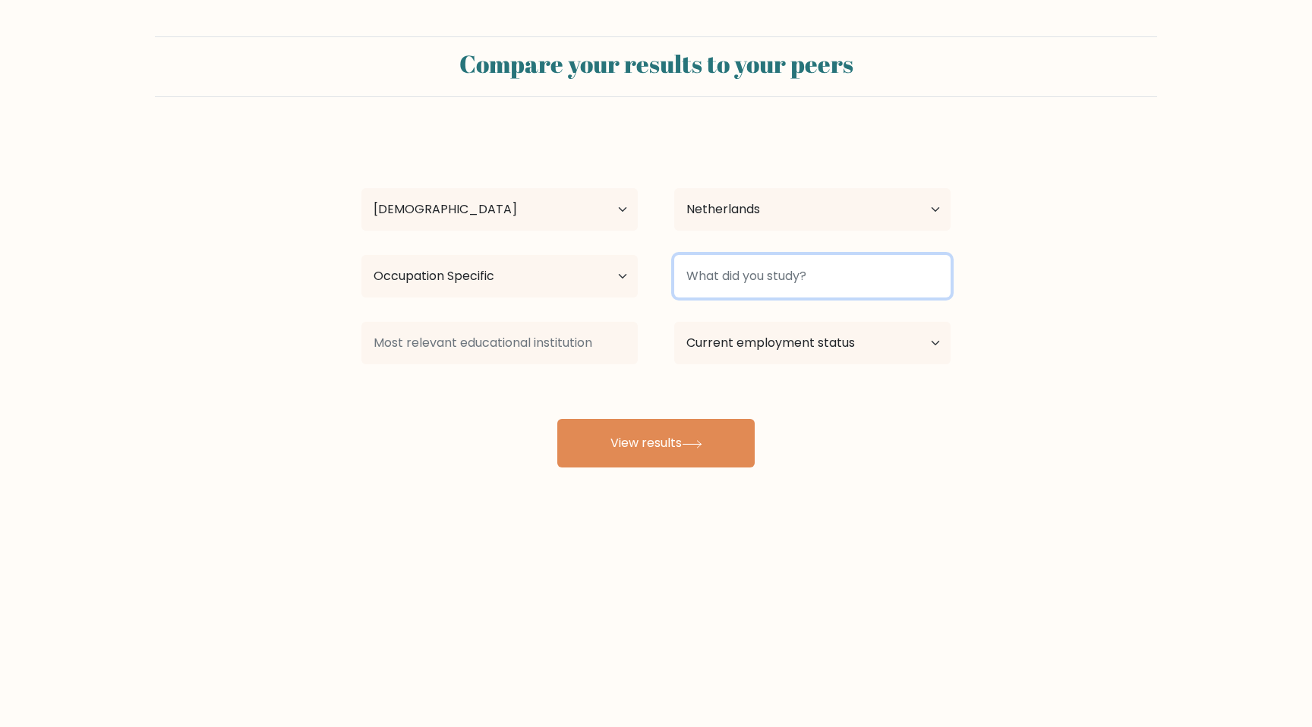
click at [730, 288] on input at bounding box center [812, 276] width 276 height 43
click at [736, 269] on input at bounding box center [812, 276] width 276 height 43
type input "dff"
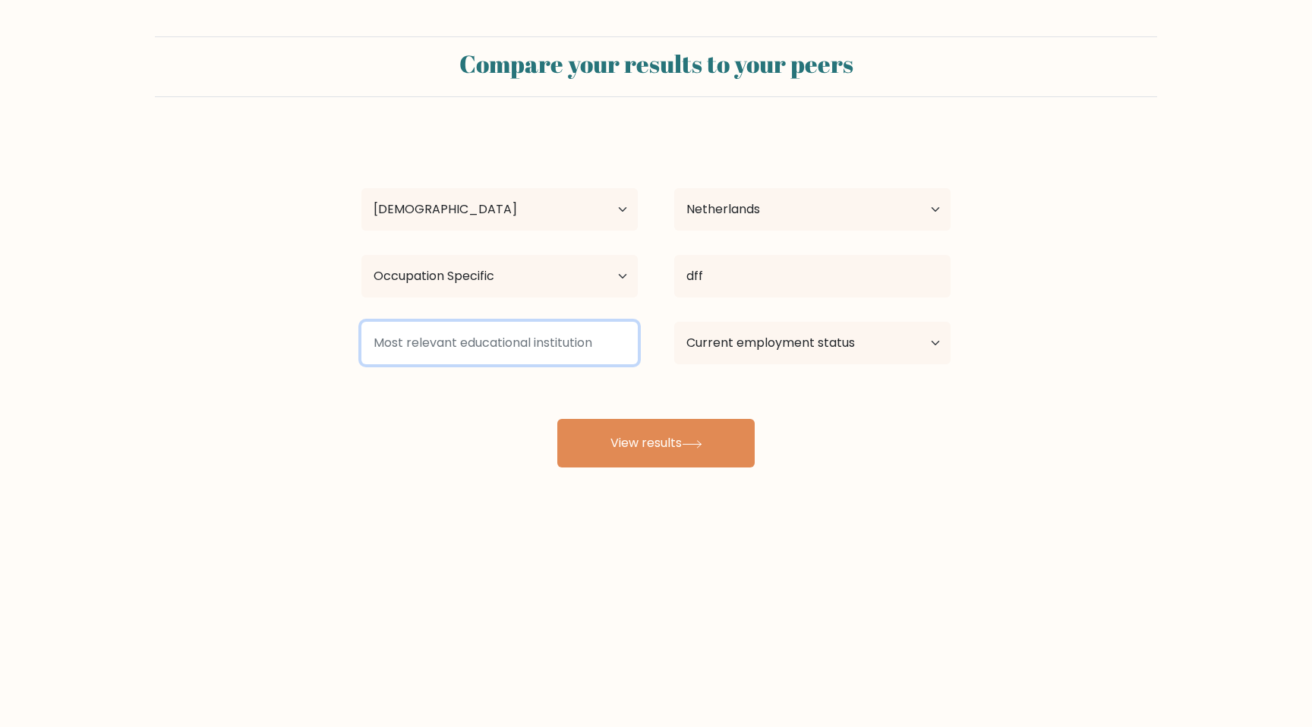
click at [533, 352] on input at bounding box center [499, 343] width 276 height 43
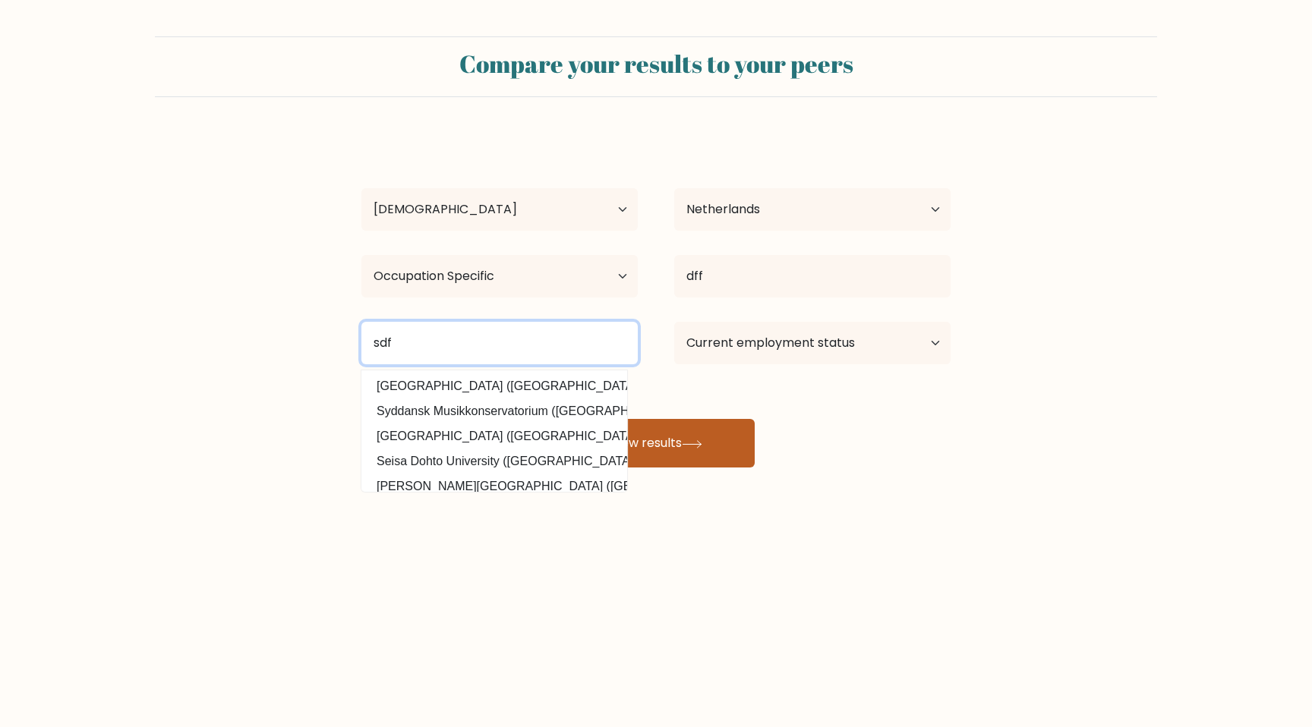
type input "sdf"
click at [695, 445] on icon at bounding box center [692, 444] width 20 height 8
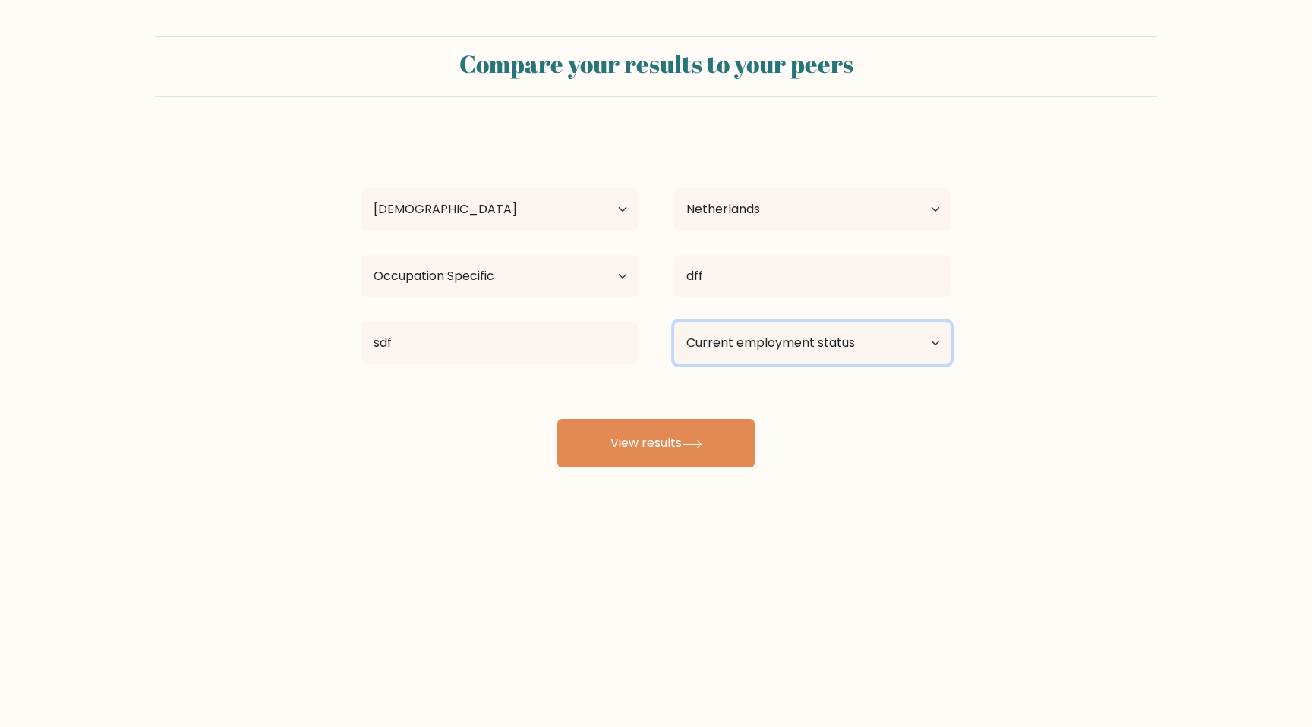
click at [762, 361] on select "Current employment status Employed Student Retired Other / prefer not to answer" at bounding box center [812, 343] width 276 height 43
select select "retired"
click at [674, 322] on select "Current employment status Employed Student Retired Other / prefer not to answer" at bounding box center [812, 343] width 276 height 43
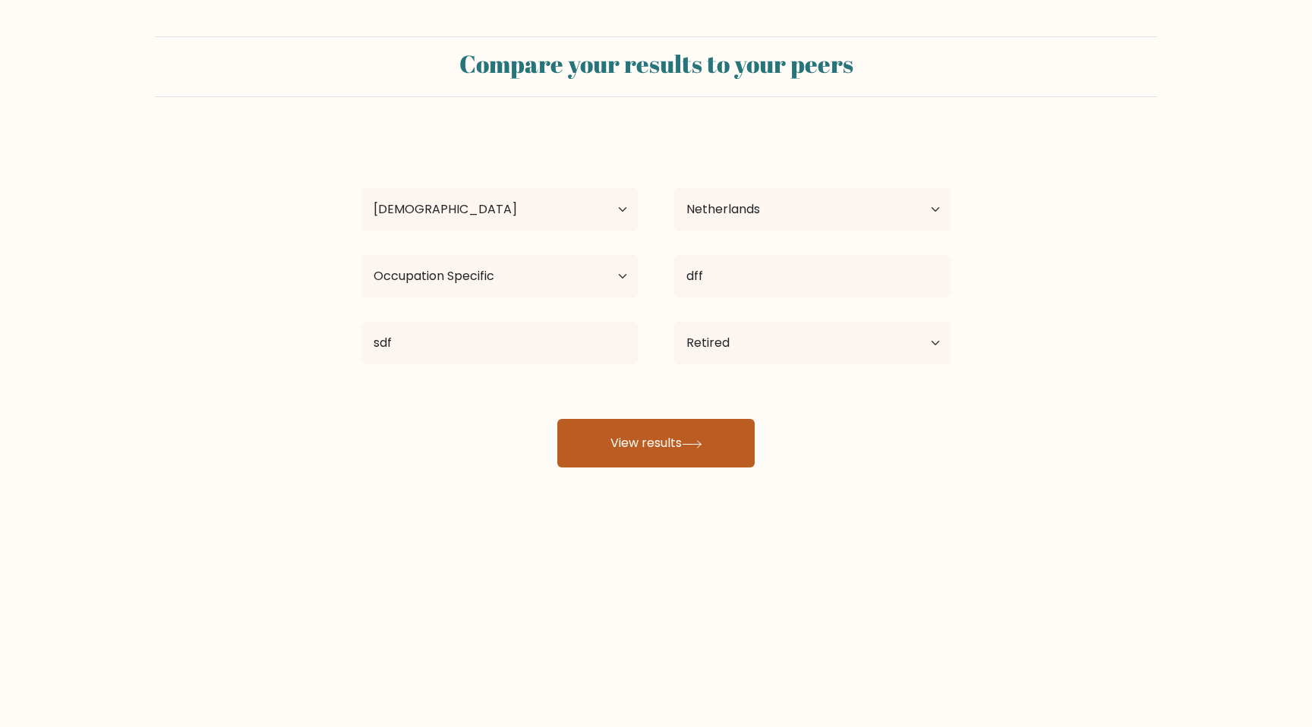
click at [665, 440] on button "View results" at bounding box center [655, 443] width 197 height 49
